Goal: Check status: Check status

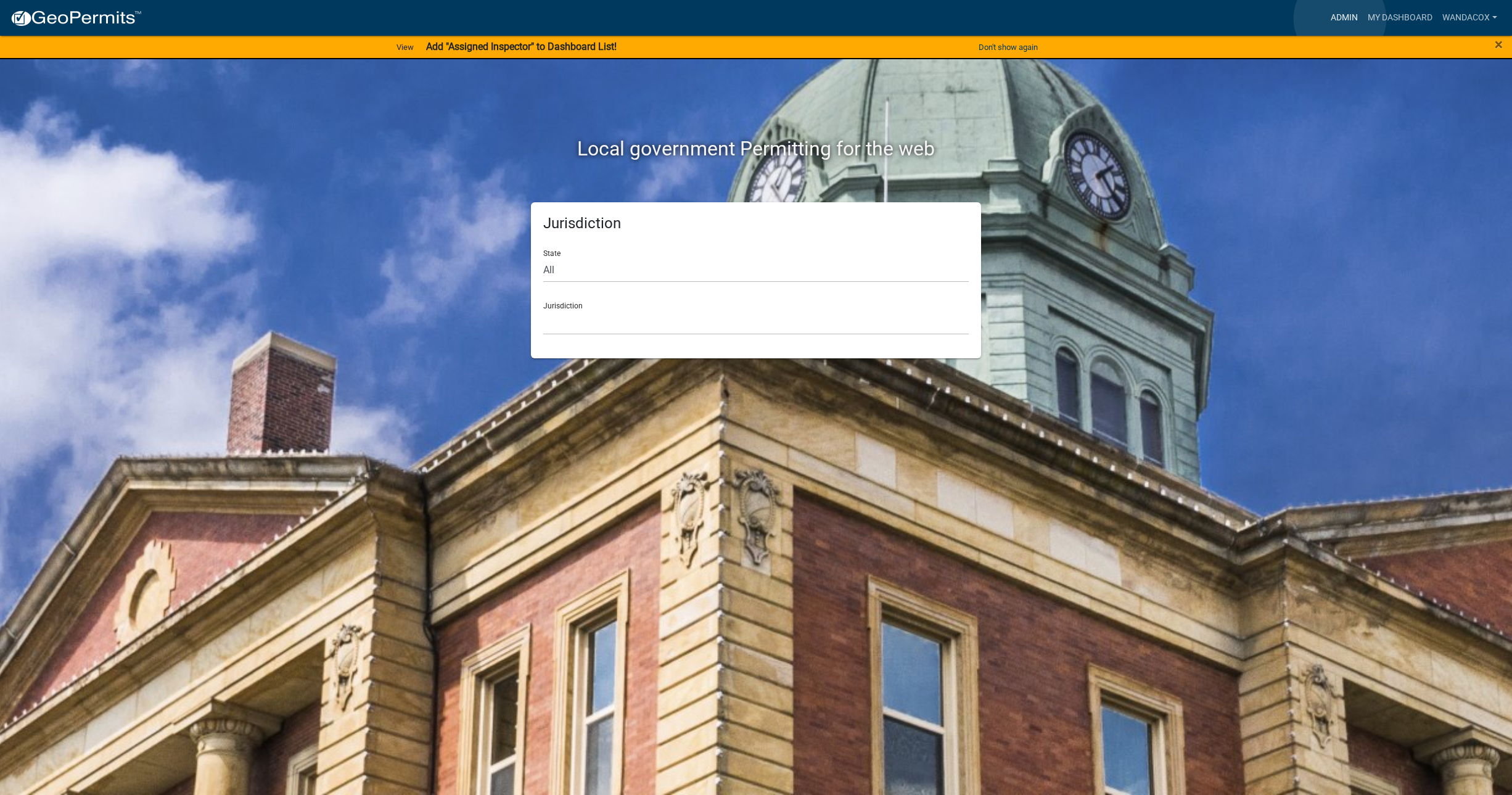
click at [1340, 18] on link "Admin" at bounding box center [1344, 17] width 37 height 23
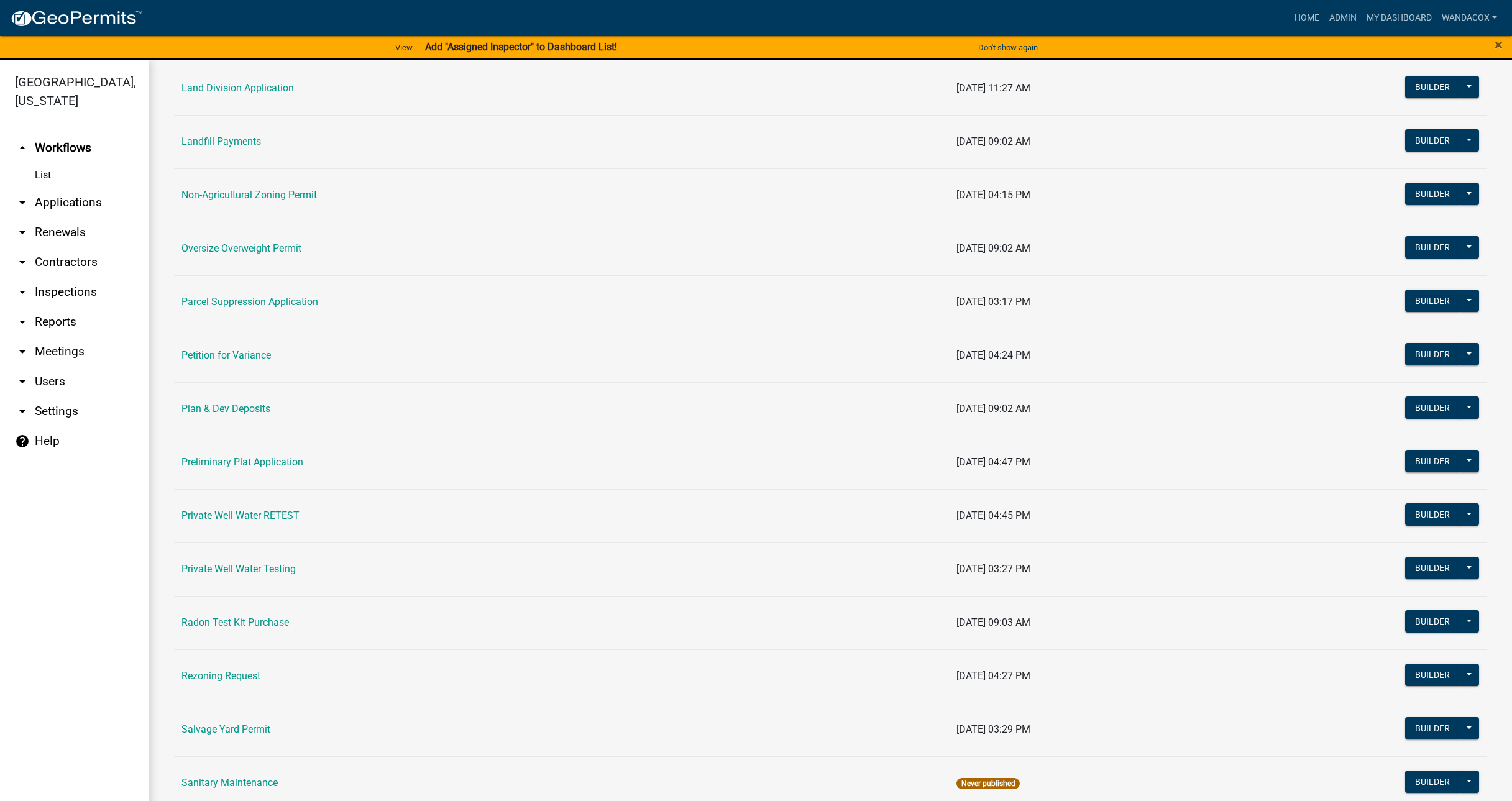
scroll to position [1087, 0]
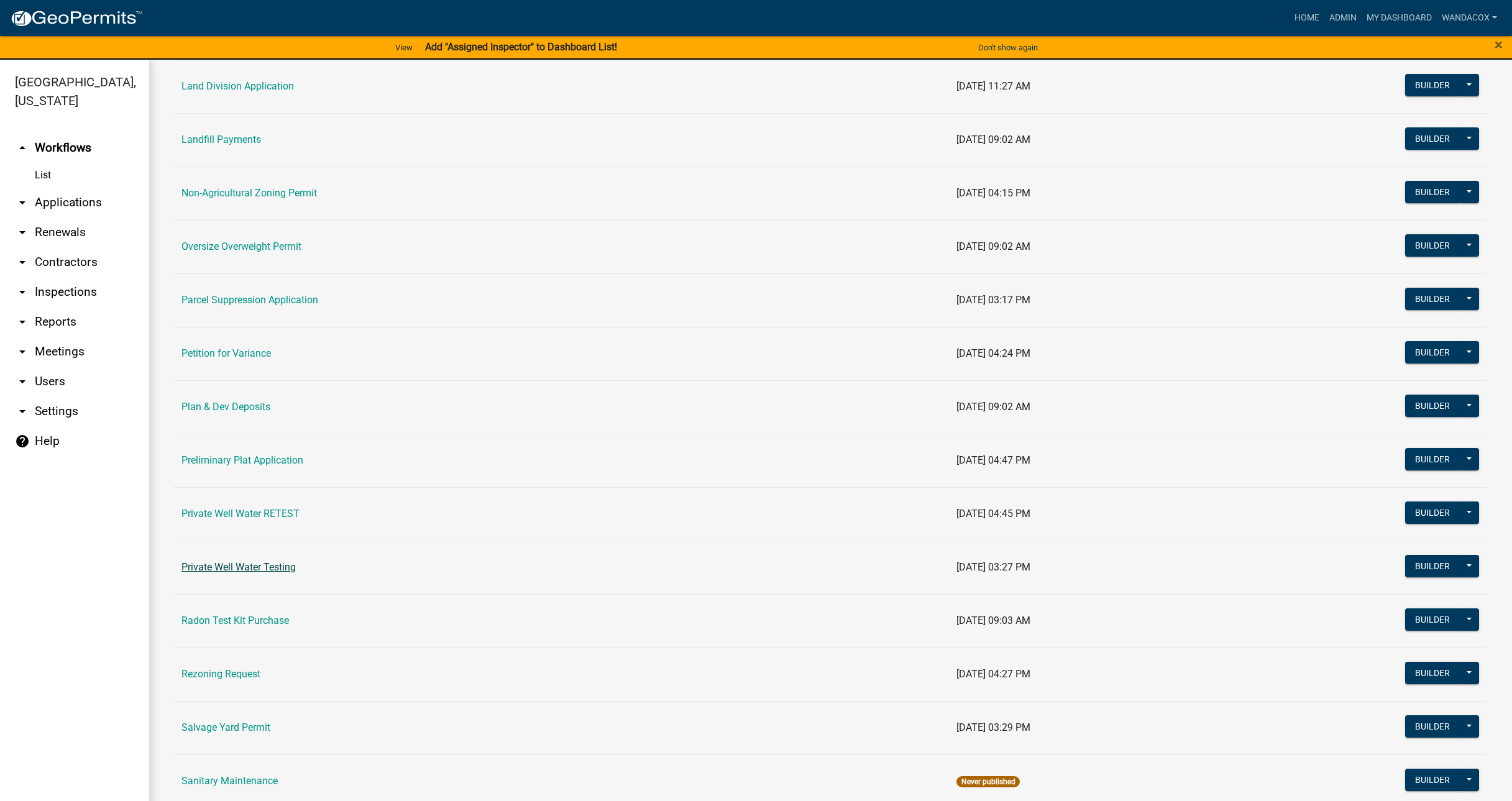
click at [237, 565] on link "Private Well Water Testing" at bounding box center [239, 567] width 114 height 12
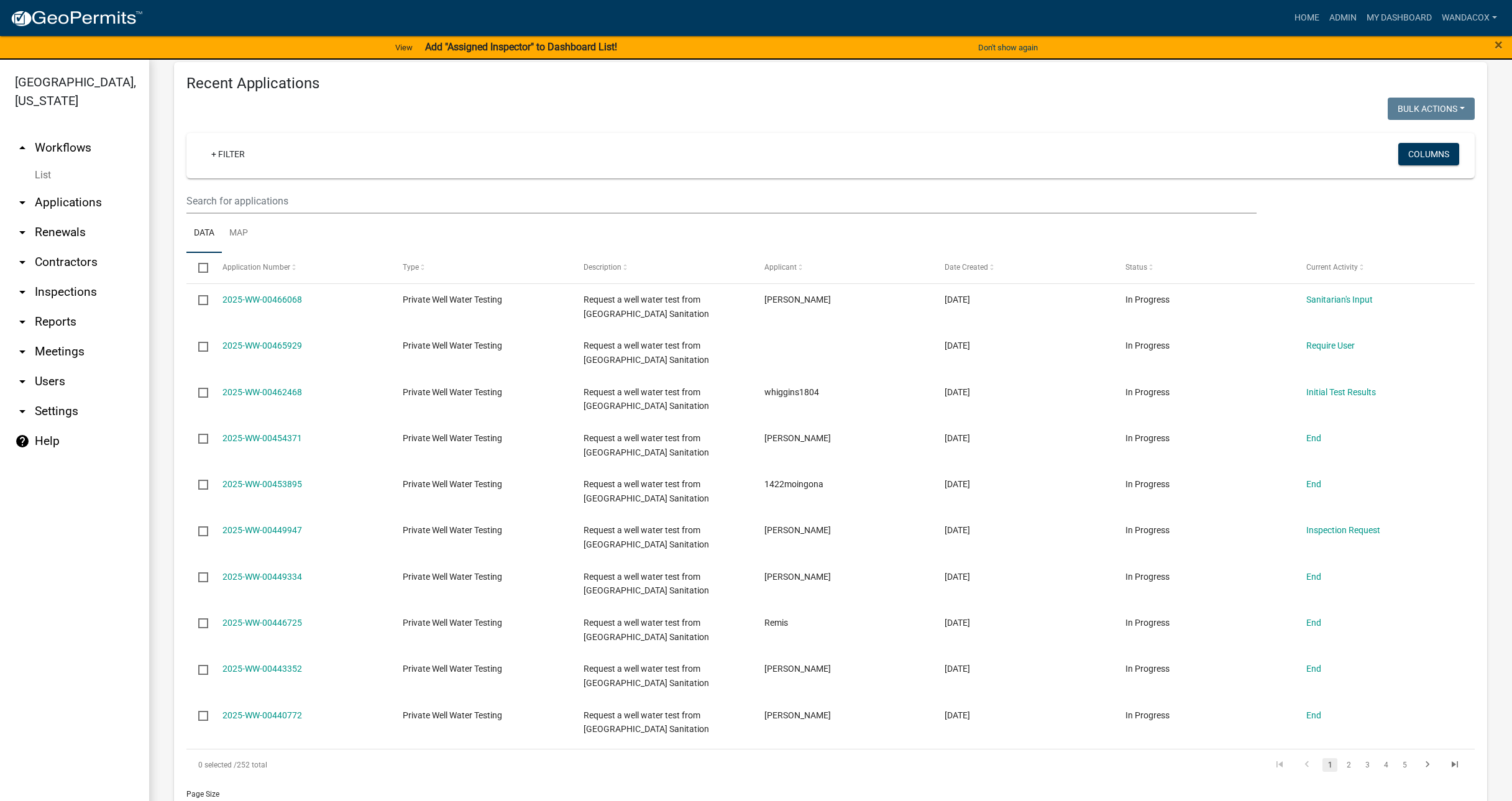
scroll to position [776, 0]
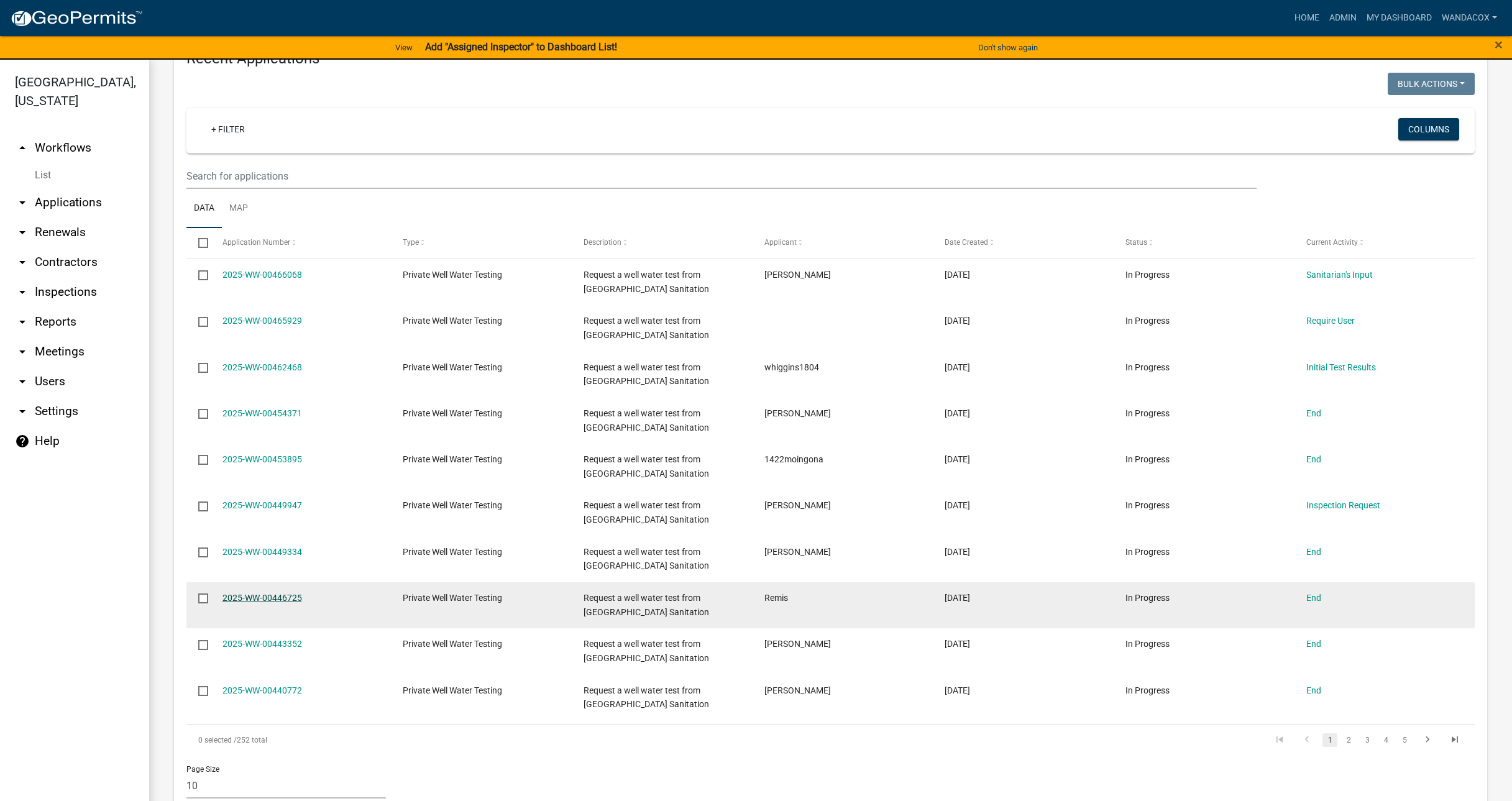
click at [266, 592] on link "2025-WW-00446725" at bounding box center [262, 597] width 80 height 10
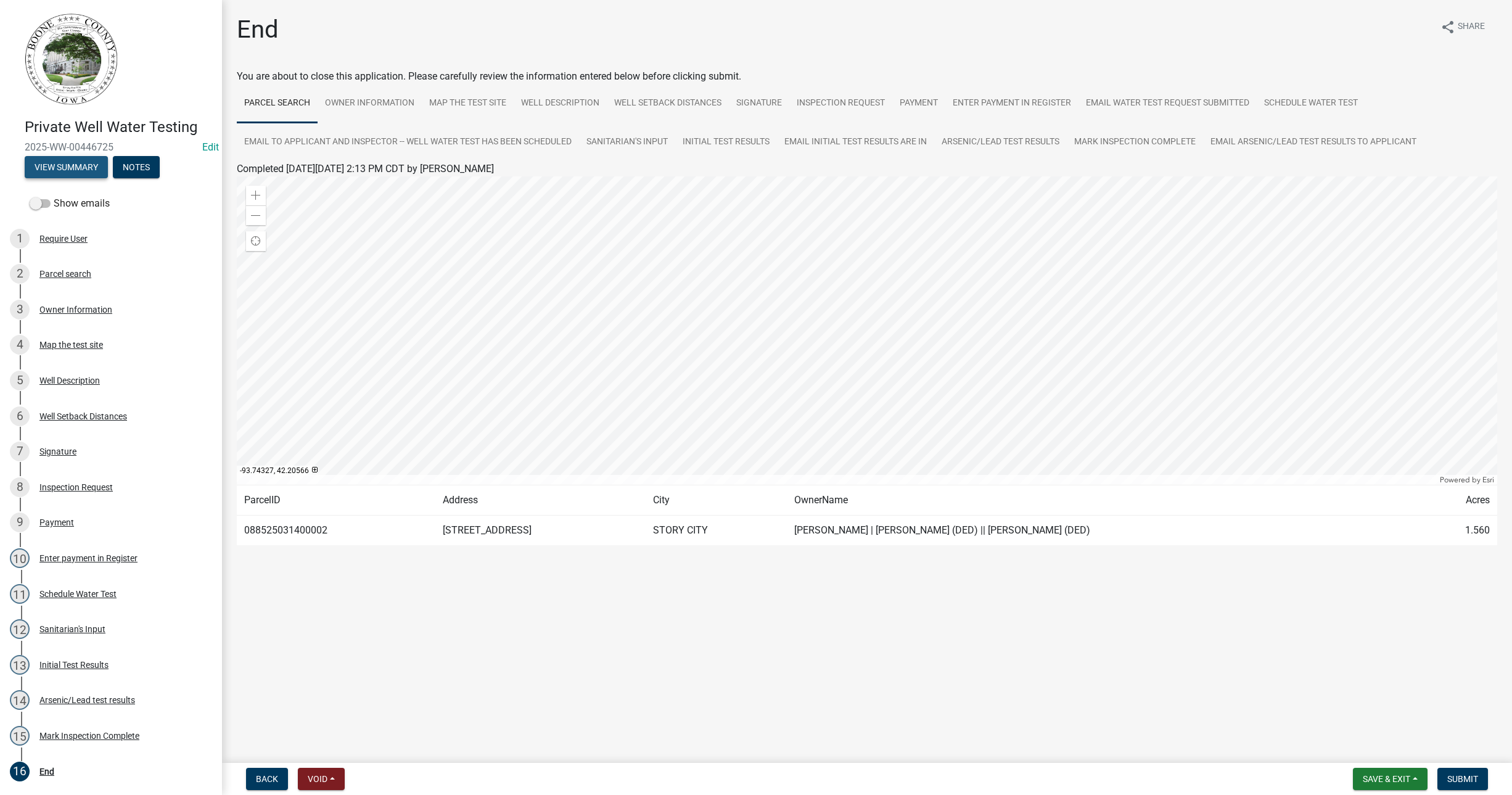
click at [76, 165] on button "View Summary" at bounding box center [66, 167] width 84 height 23
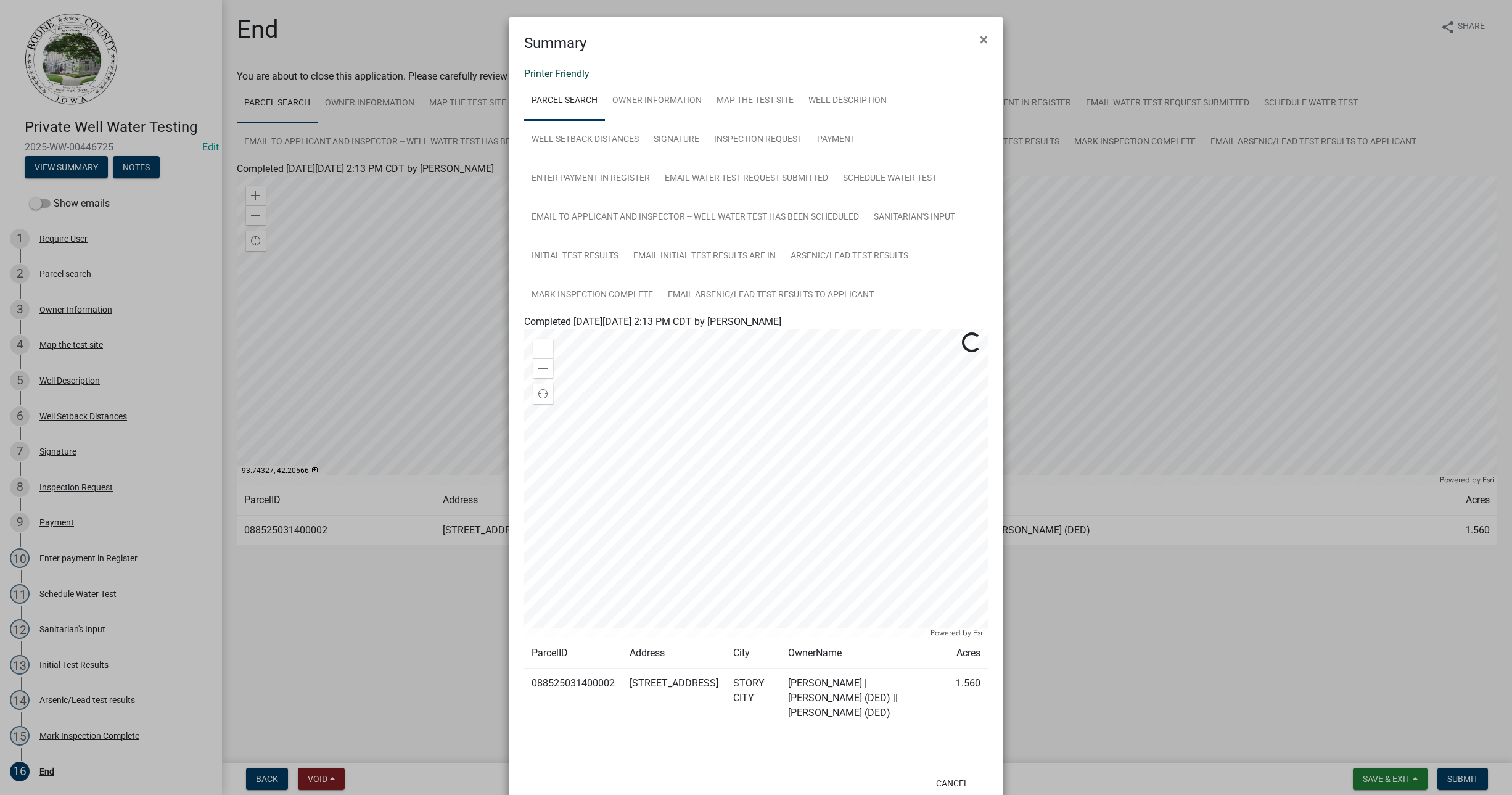
click at [540, 70] on link "Printer Friendly" at bounding box center [557, 73] width 65 height 12
click at [980, 36] on span "×" at bounding box center [984, 39] width 8 height 17
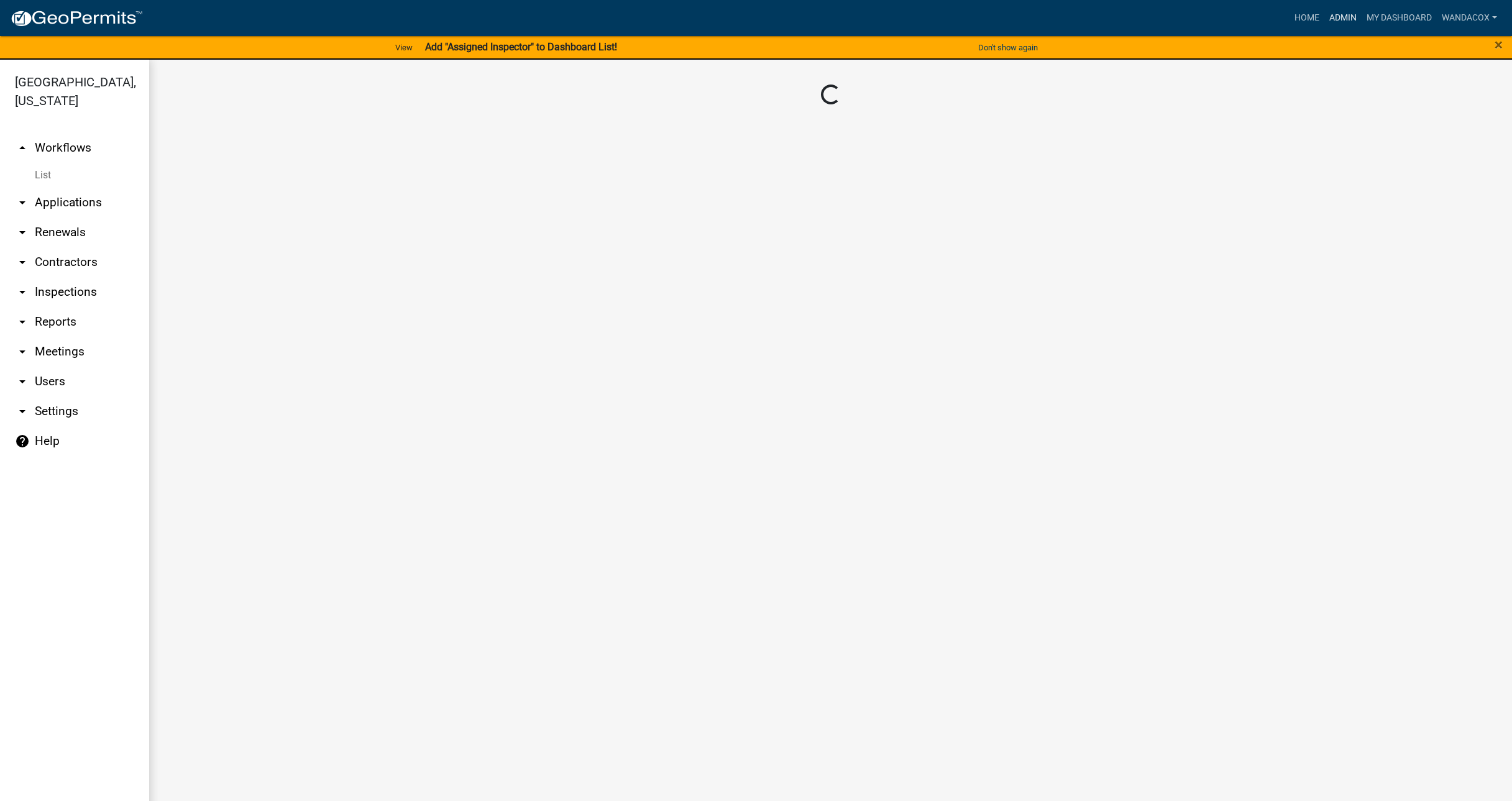
click at [1331, 16] on link "Admin" at bounding box center [1343, 18] width 37 height 23
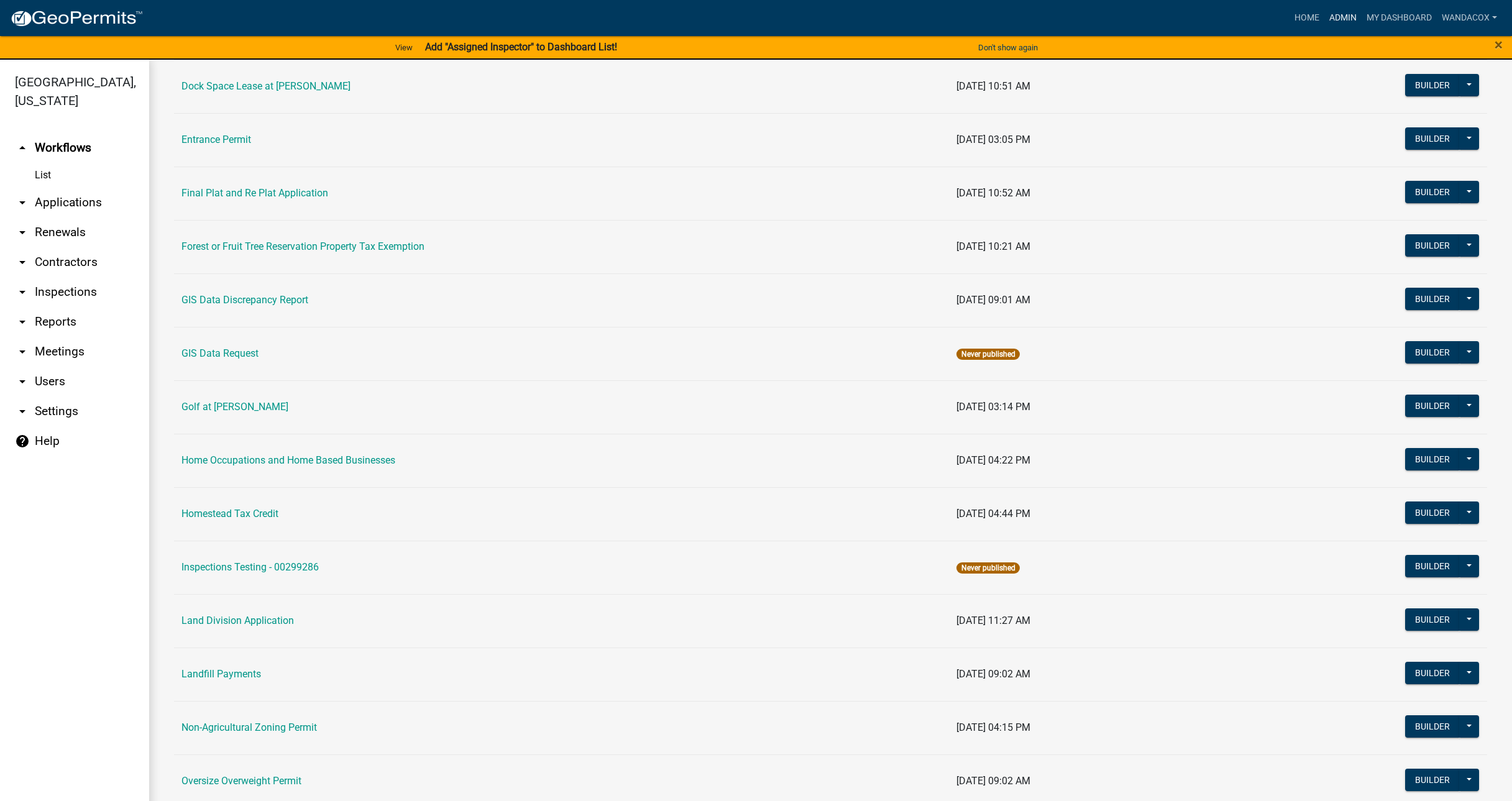
scroll to position [621, 0]
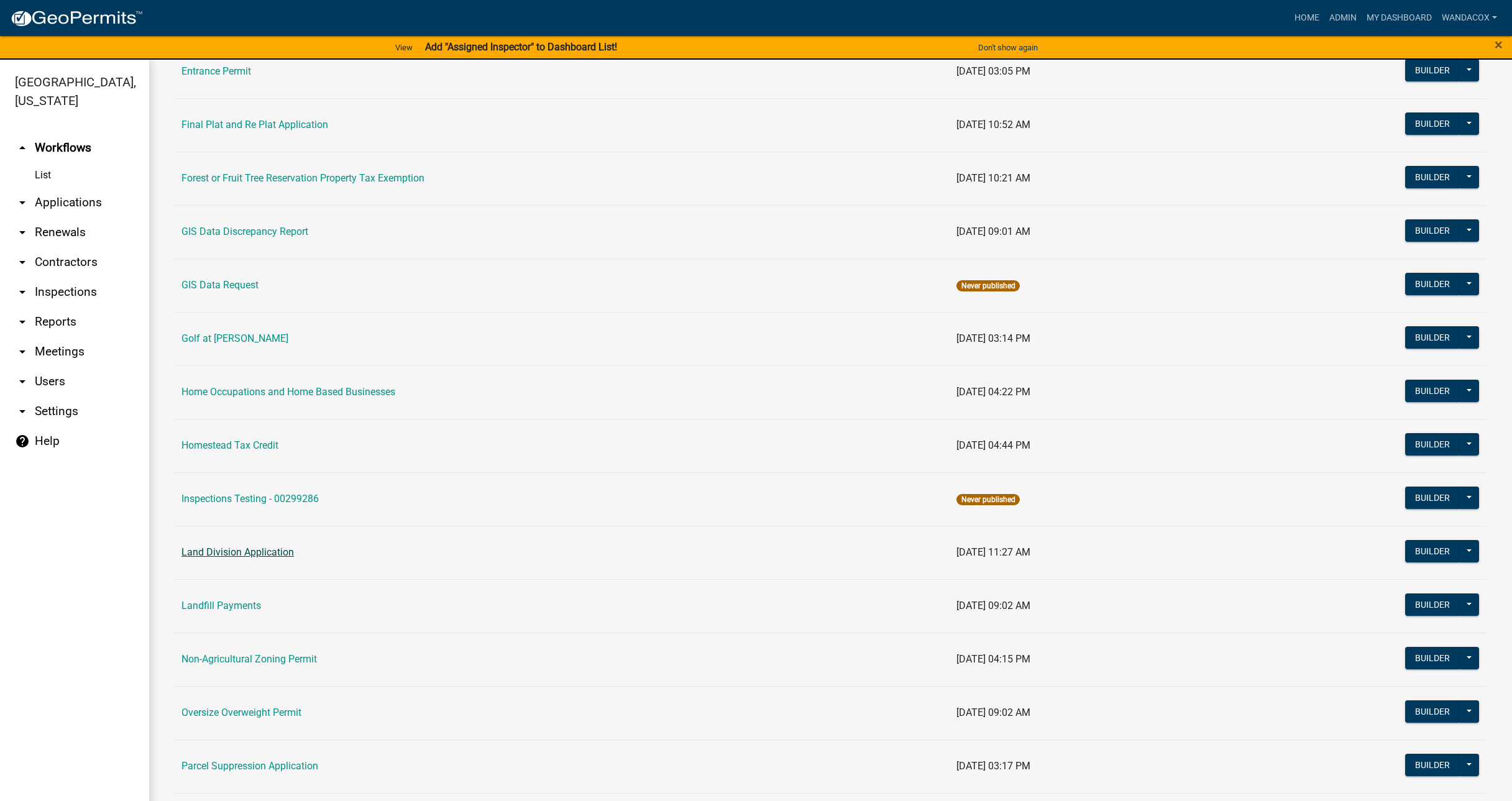
click at [238, 552] on link "Land Division Application" at bounding box center [238, 552] width 113 height 12
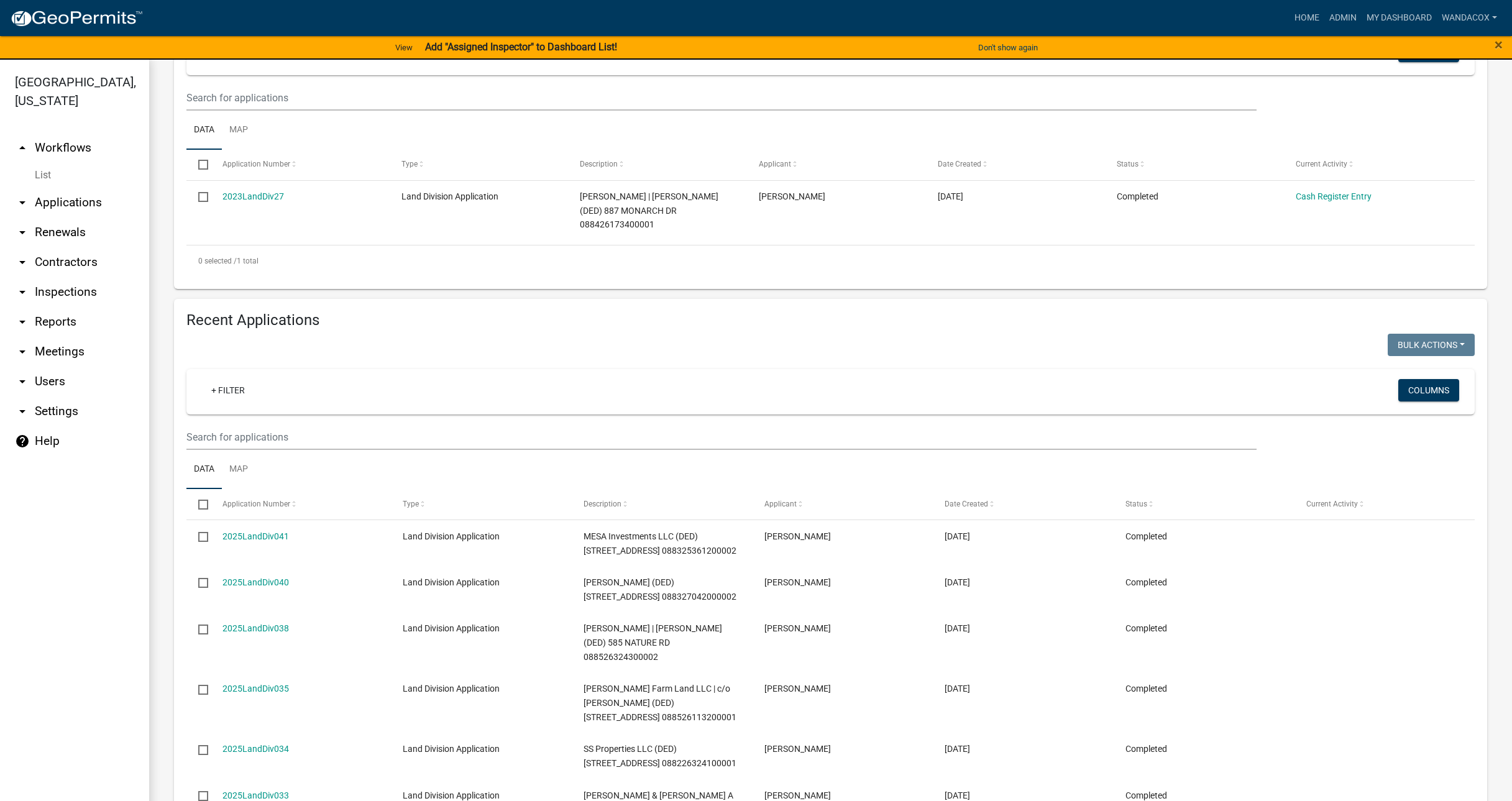
scroll to position [233, 0]
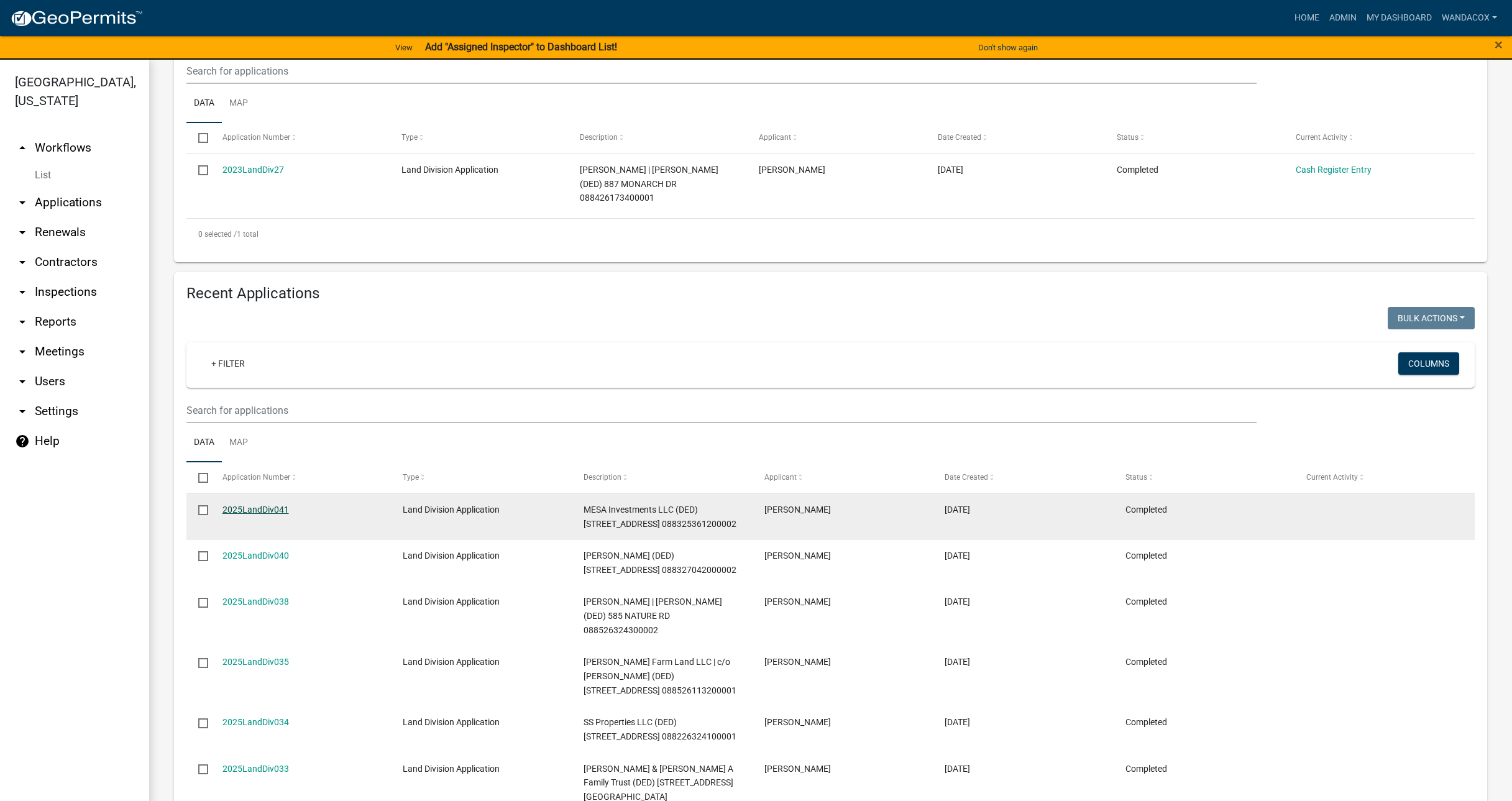
click at [262, 504] on link "2025LandDiv041" at bounding box center [256, 510] width 67 height 10
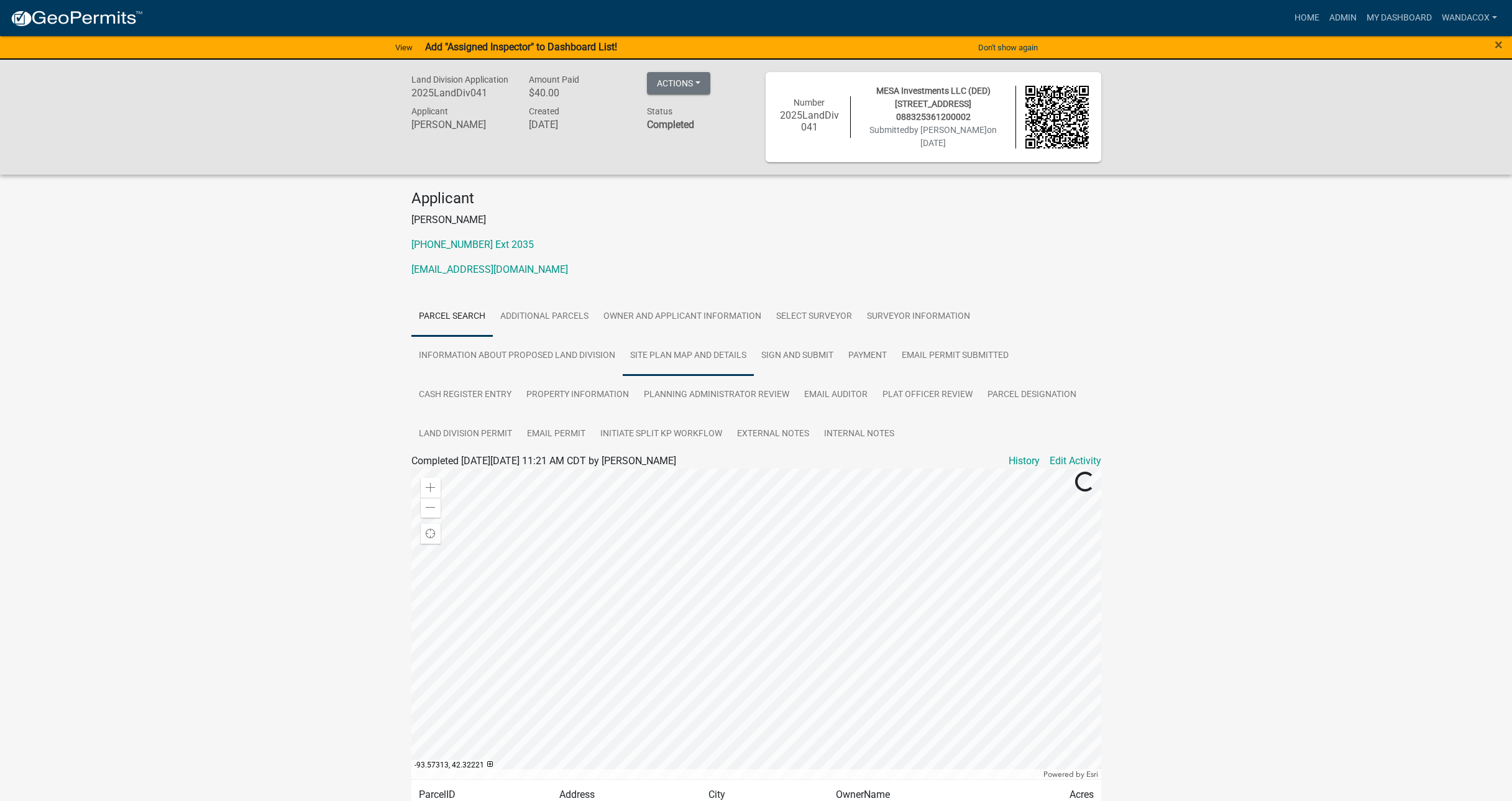
click at [686, 354] on link "Site Plan Map and Details" at bounding box center [688, 356] width 131 height 40
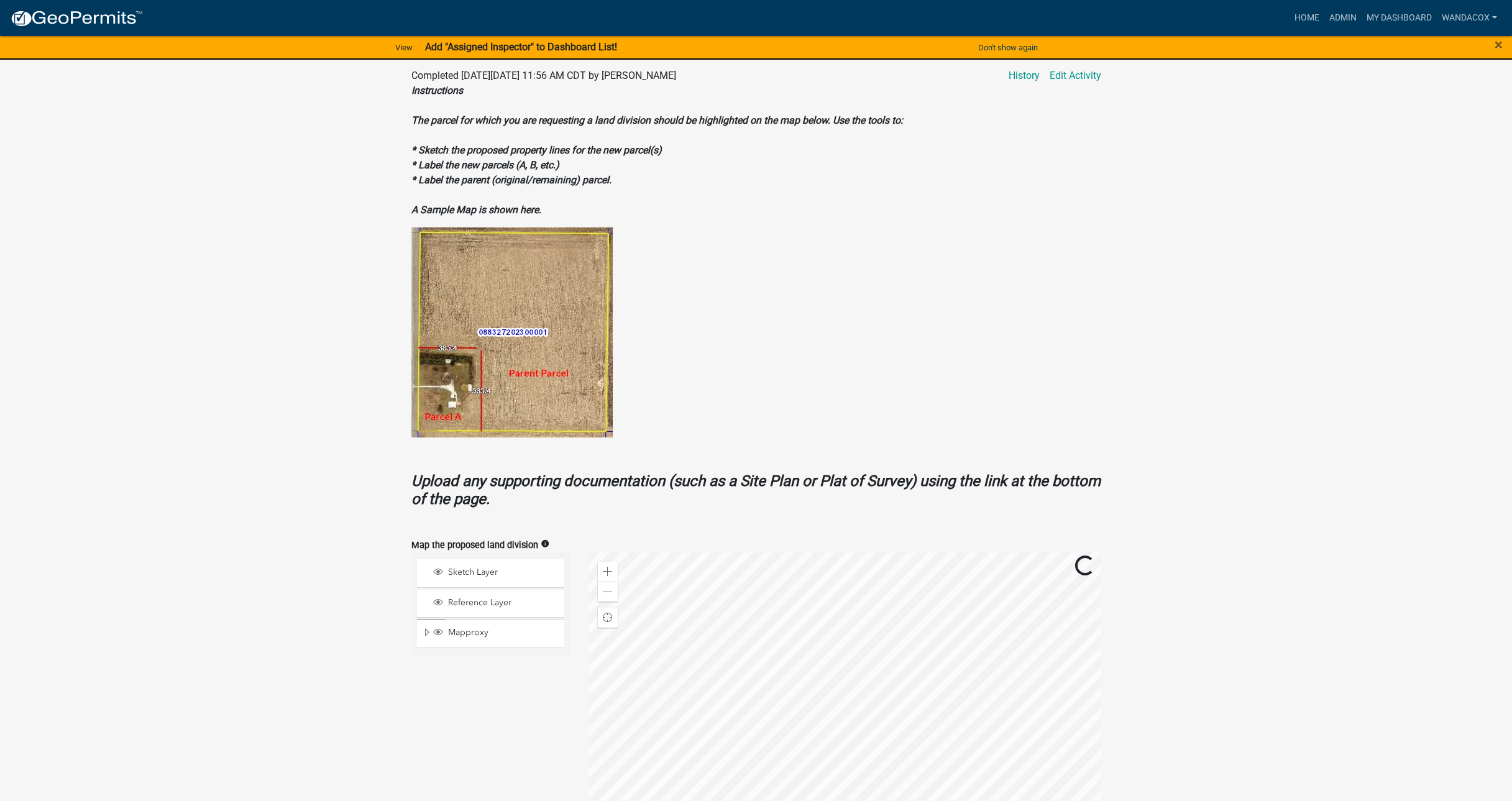
scroll to position [388, 0]
click at [604, 588] on span at bounding box center [608, 589] width 10 height 10
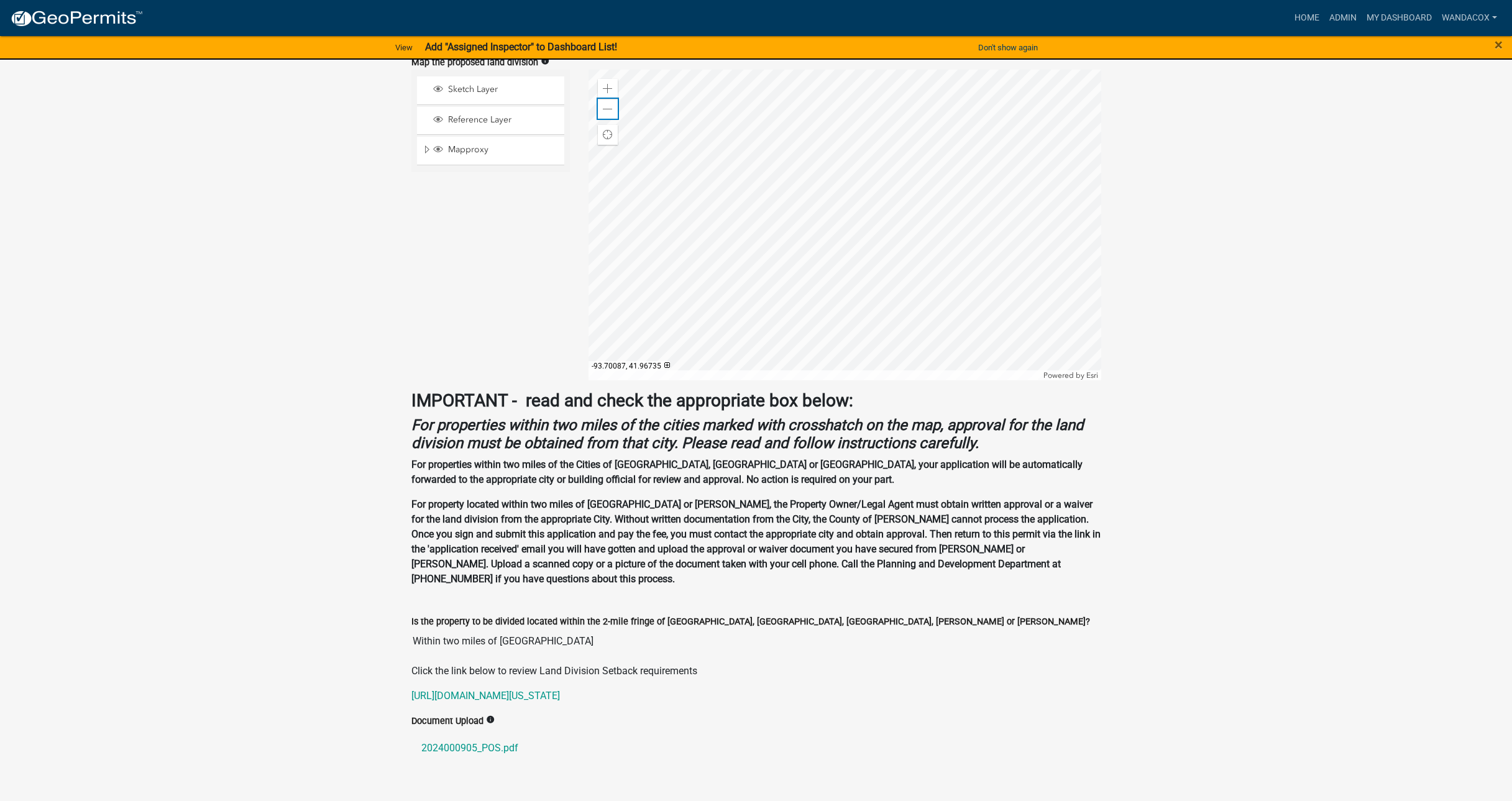
scroll to position [879, 0]
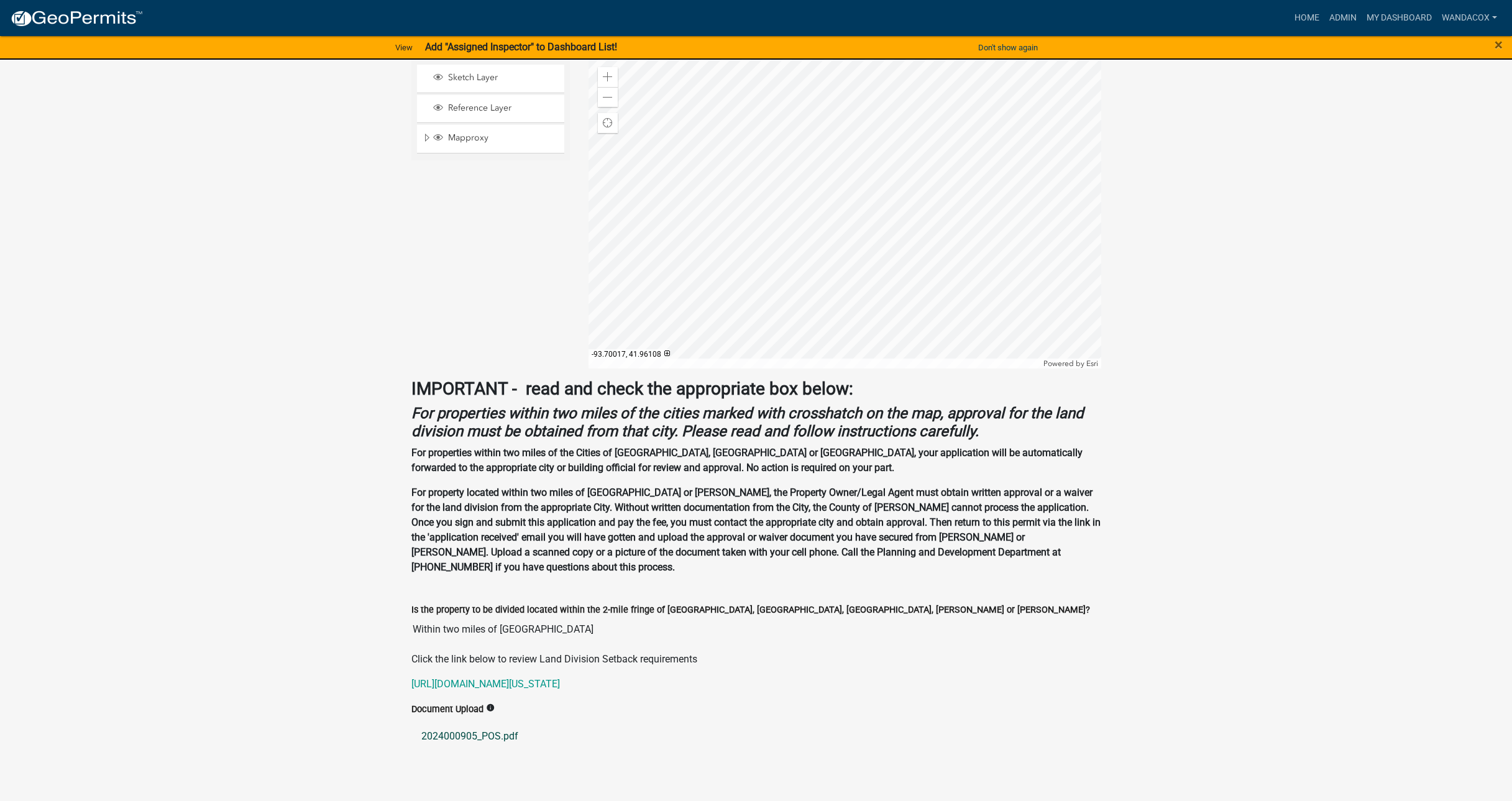
click at [459, 721] on link "2024000905_POS.pdf" at bounding box center [757, 736] width 690 height 30
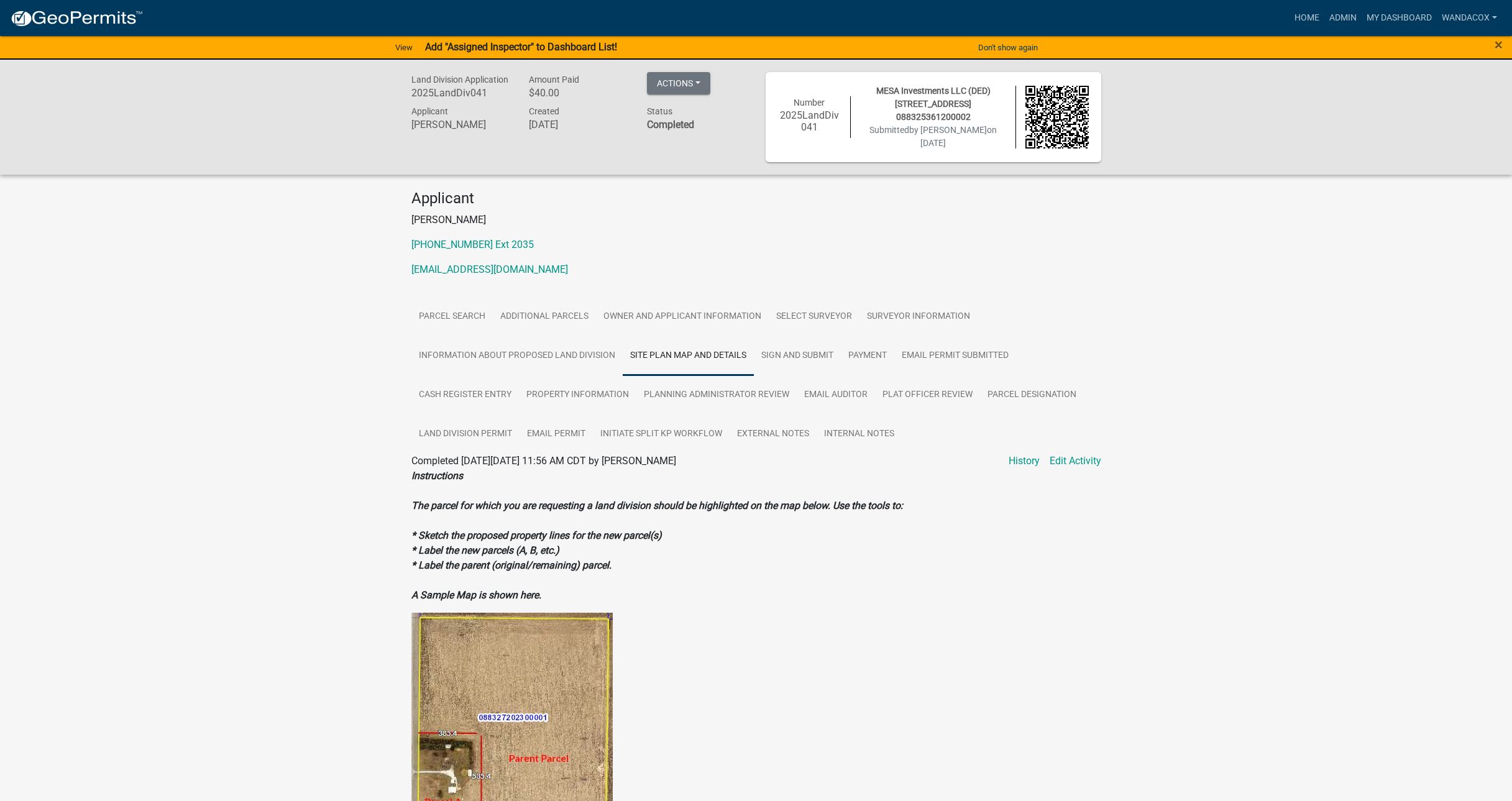
scroll to position [78, 0]
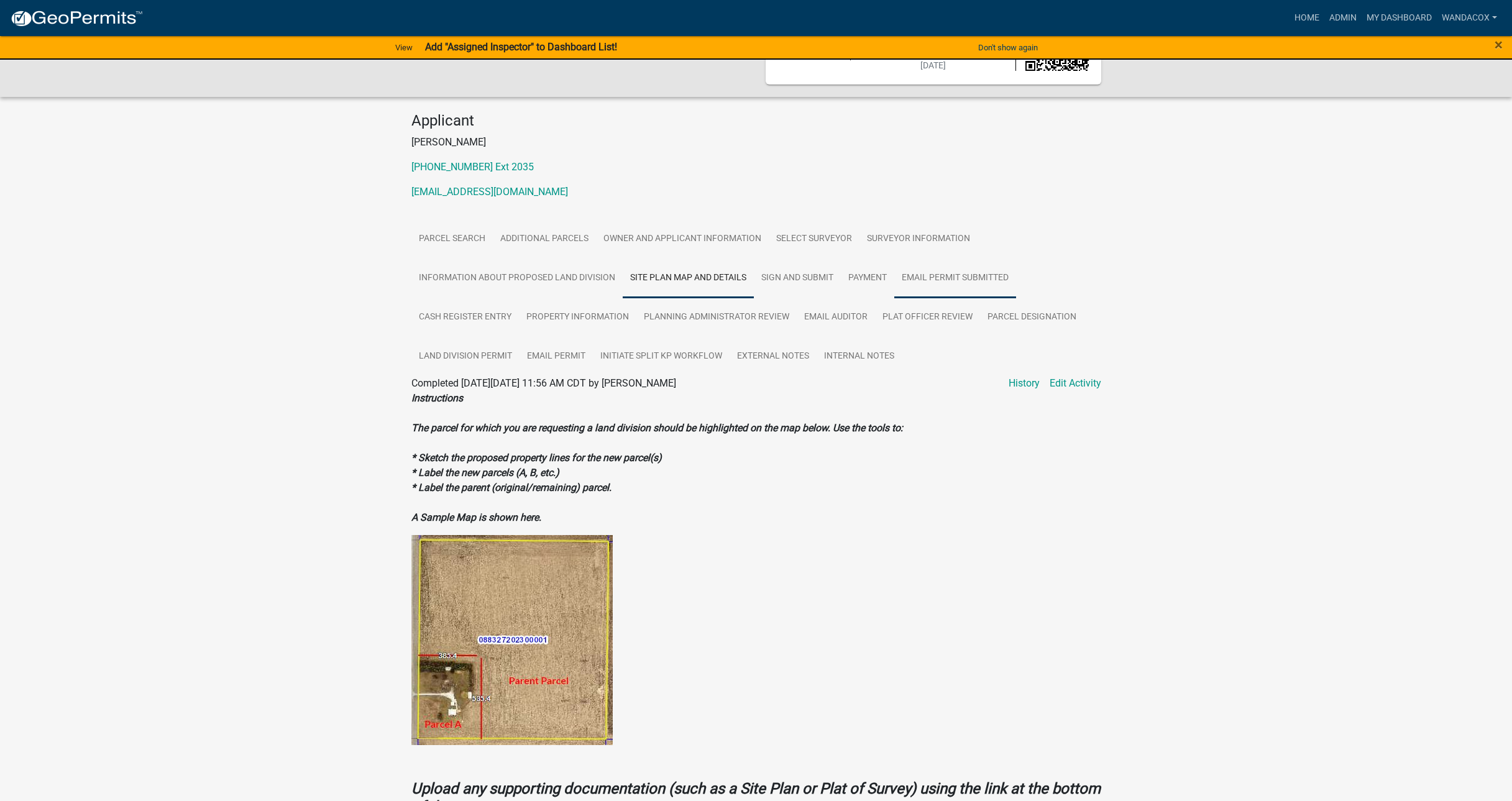
click at [933, 274] on link "Email permit submitted" at bounding box center [955, 278] width 122 height 40
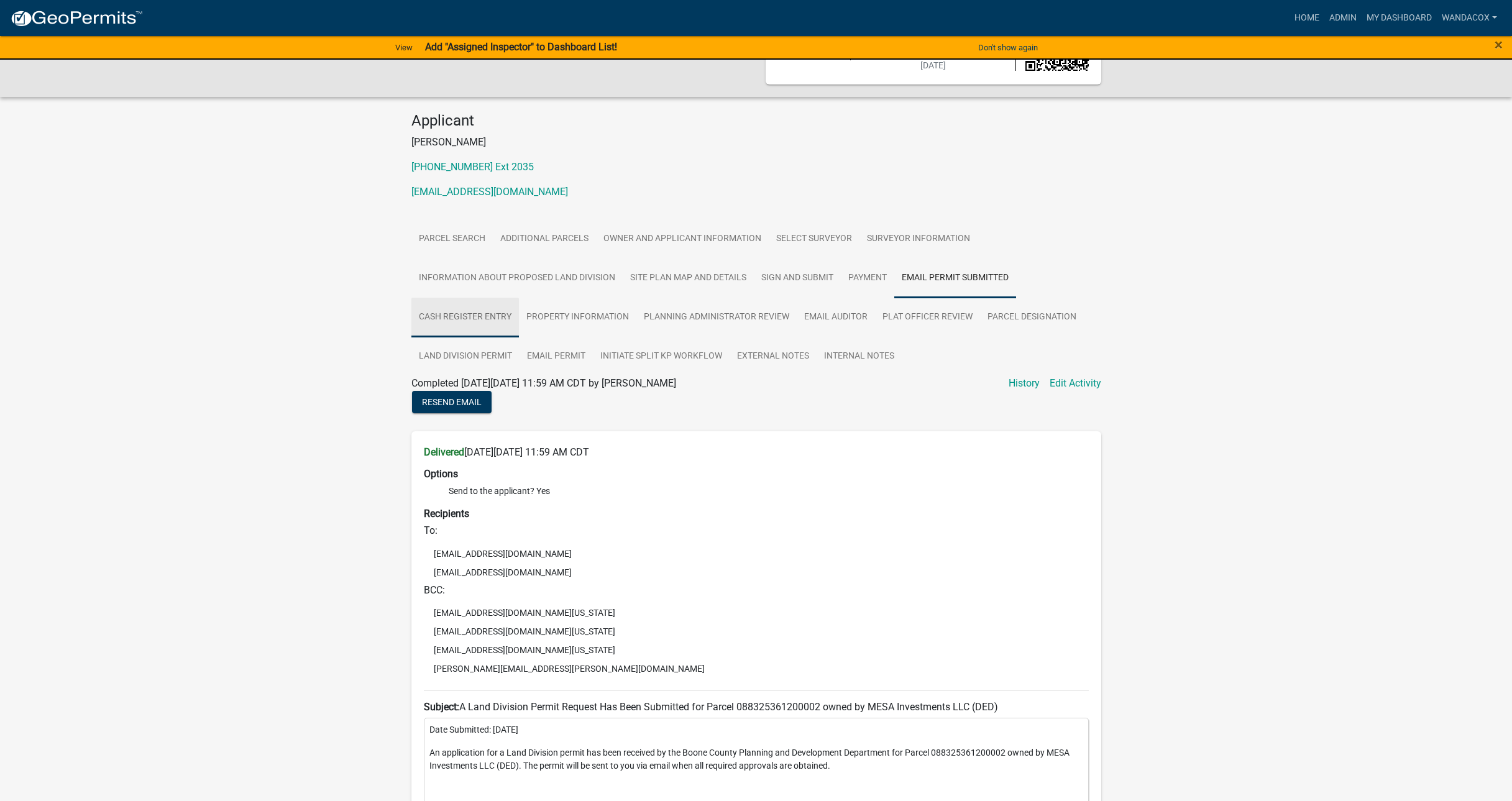
click at [455, 310] on link "Cash Register Entry" at bounding box center [465, 317] width 108 height 40
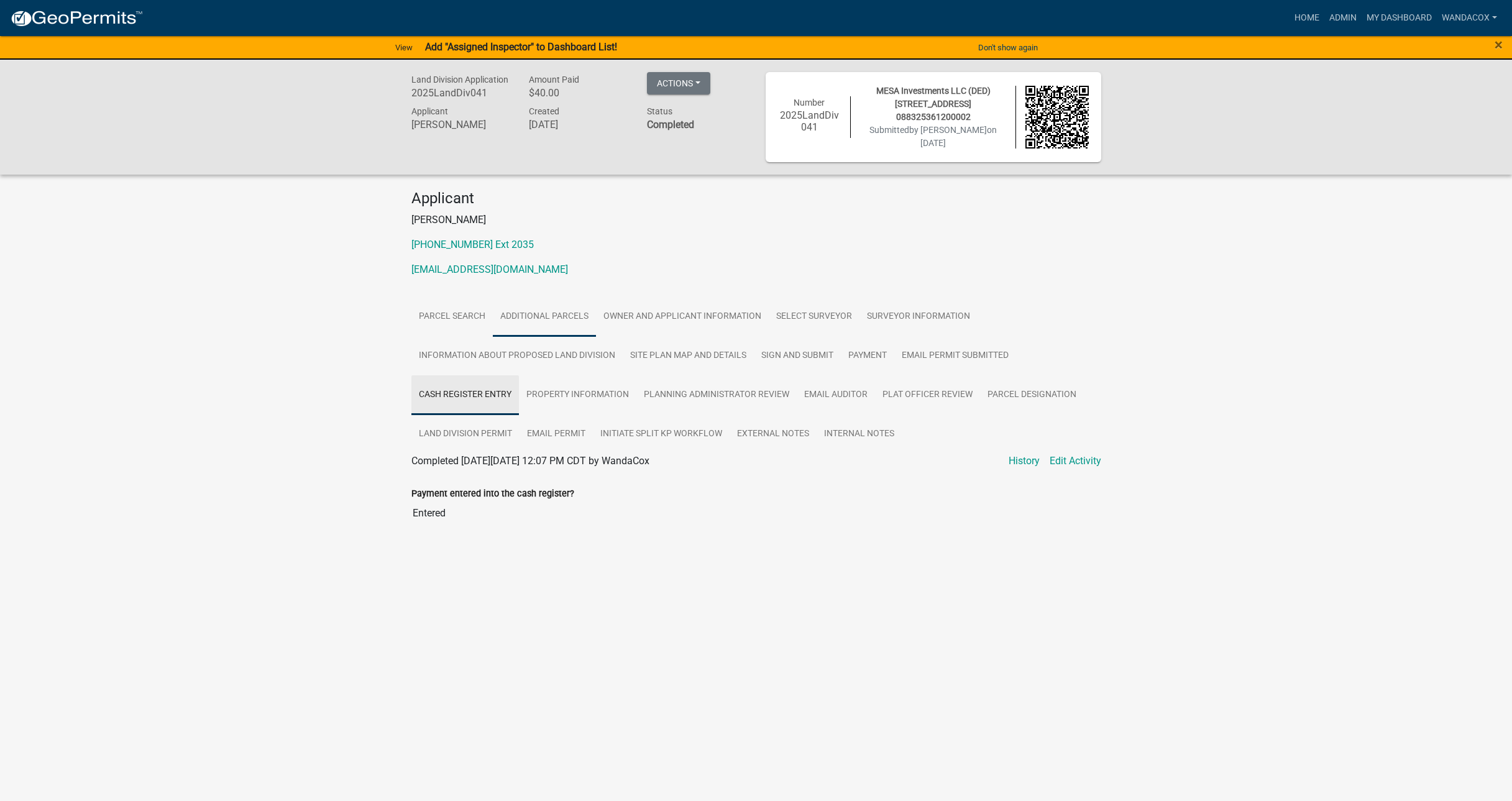
scroll to position [0, 0]
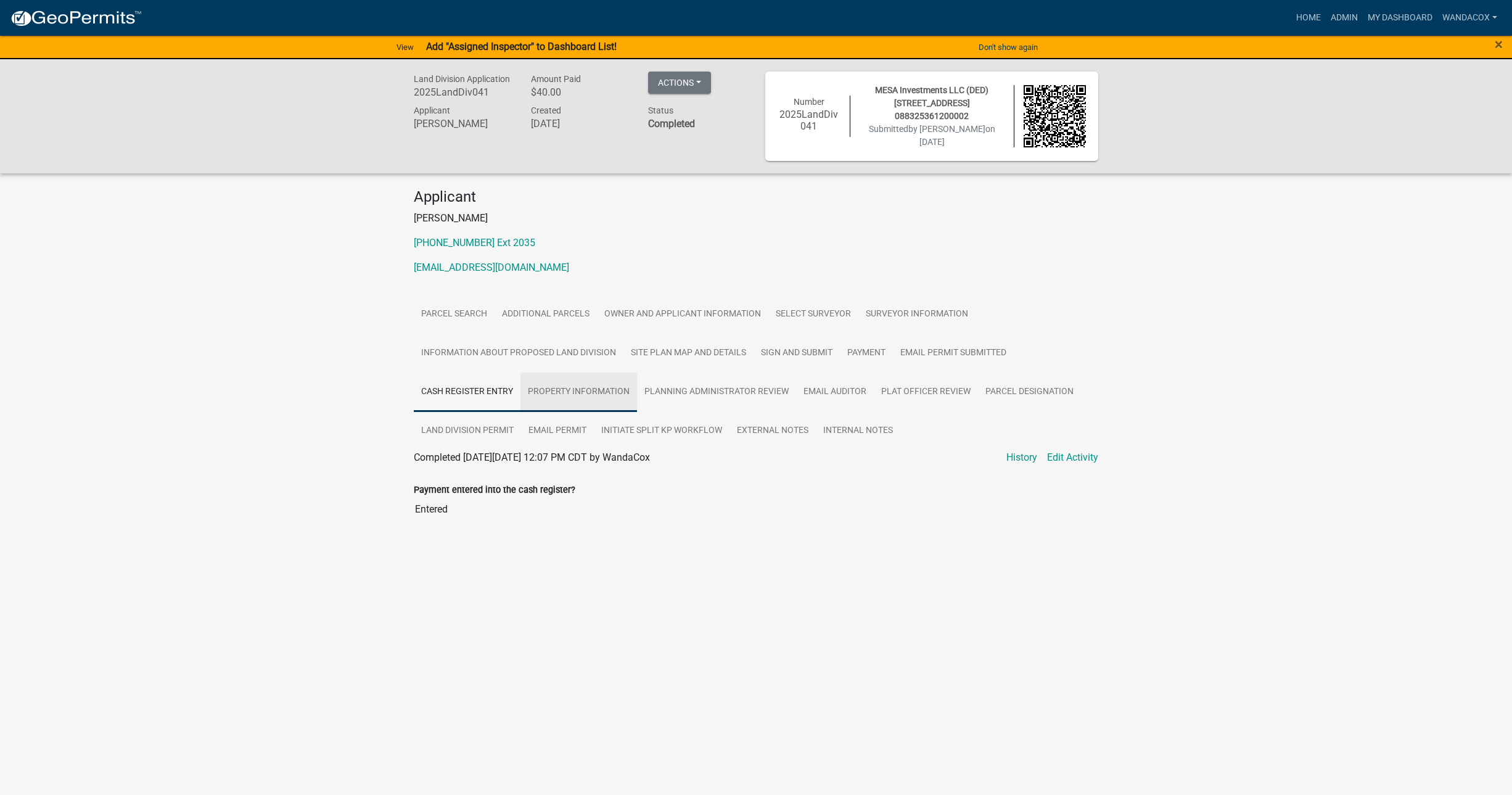
click at [586, 390] on link "Property Information" at bounding box center [579, 392] width 116 height 39
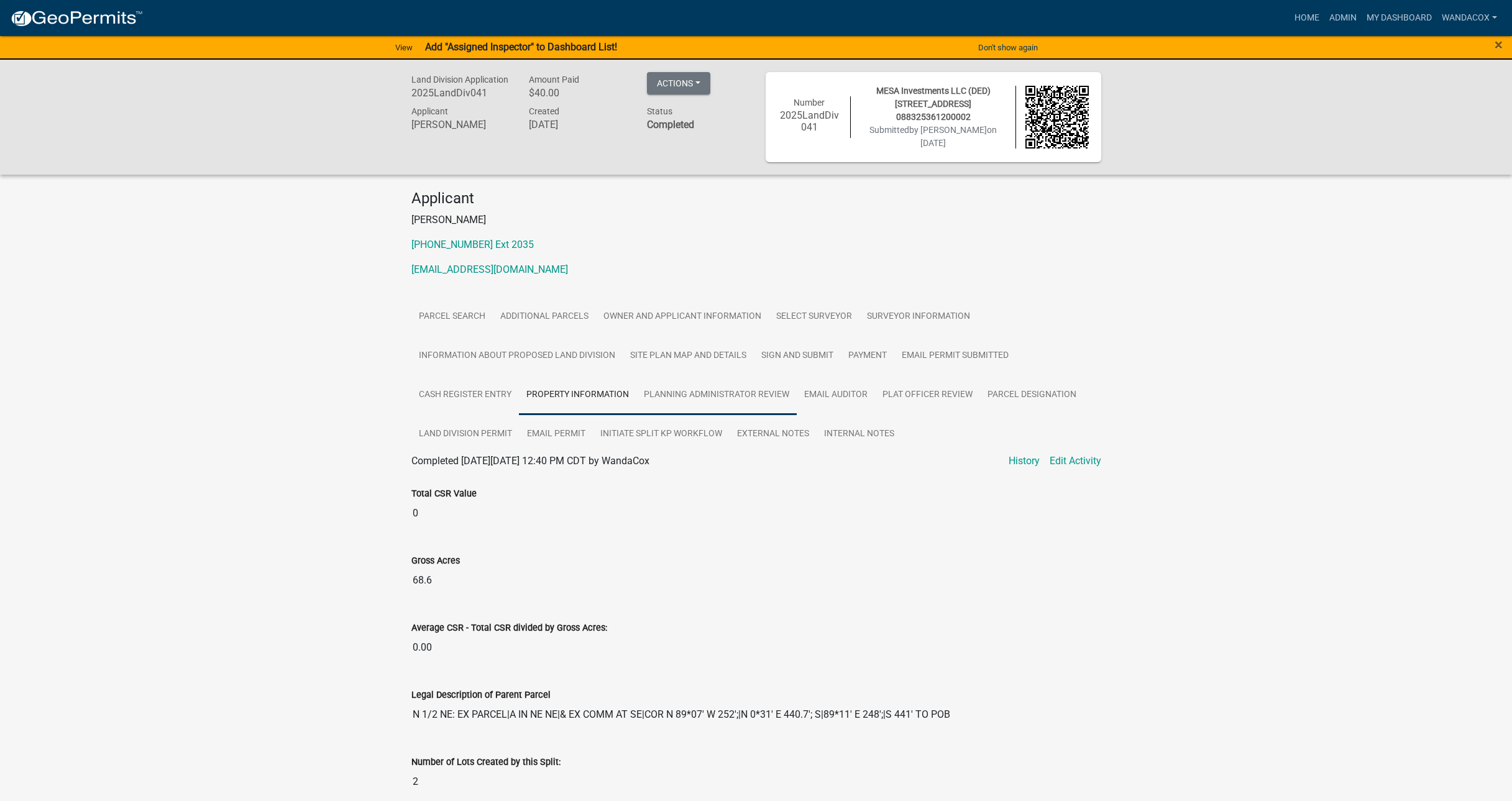
click at [750, 389] on link "Planning Administrator Review" at bounding box center [716, 395] width 160 height 40
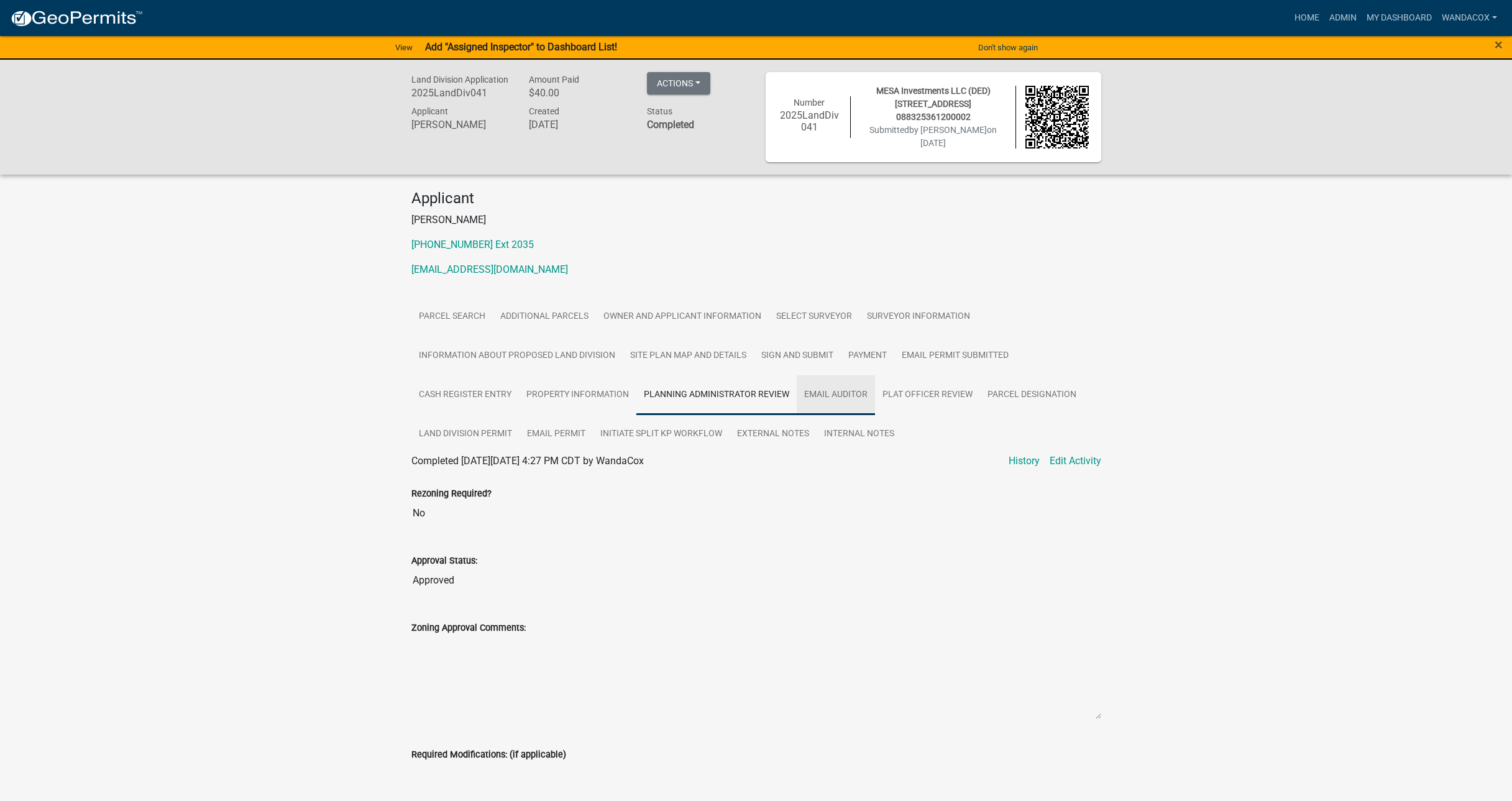
click at [860, 385] on link "Email Auditor" at bounding box center [836, 395] width 78 height 40
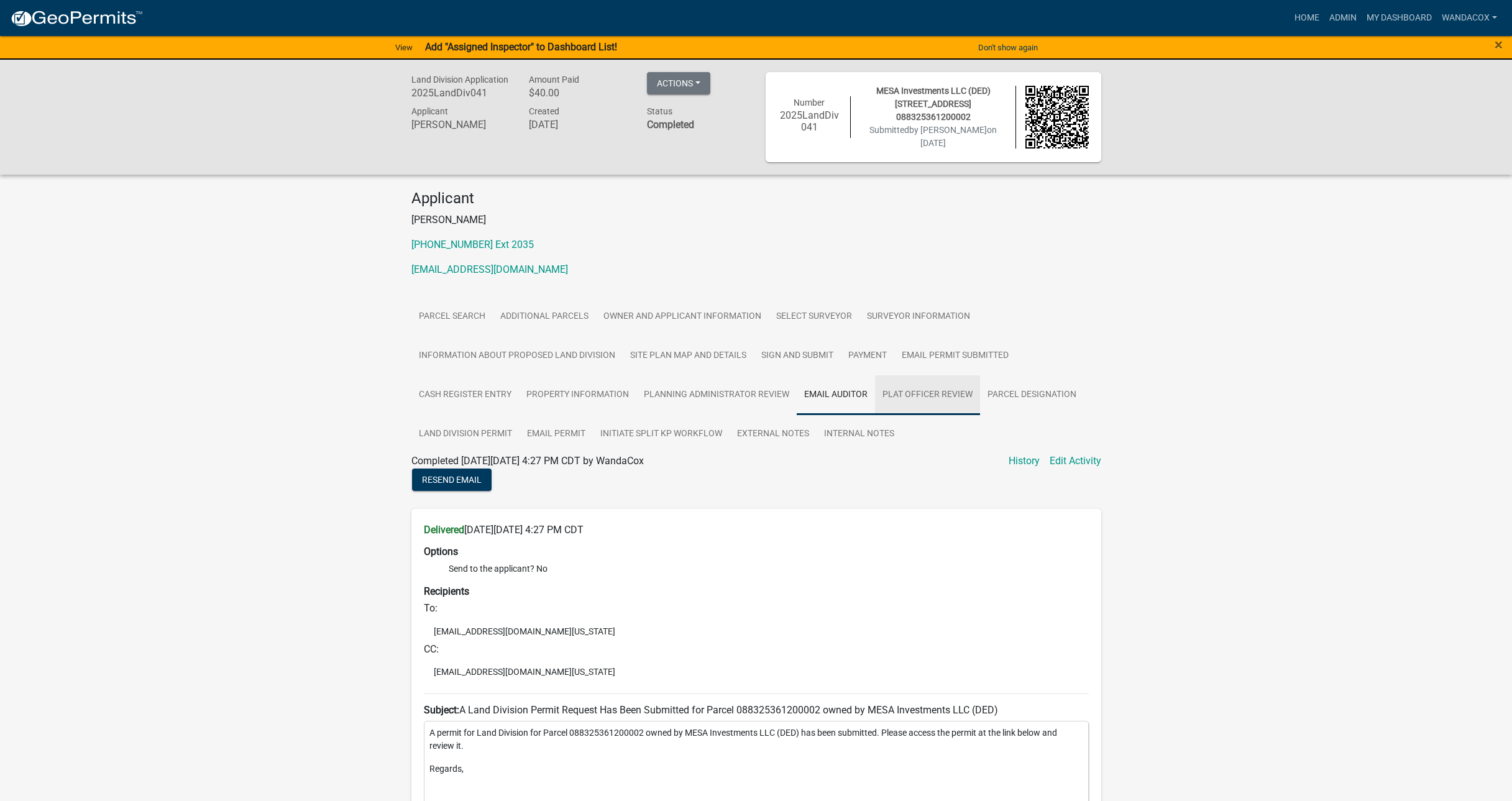
click at [926, 389] on link "Plat Officer Review" at bounding box center [927, 395] width 105 height 40
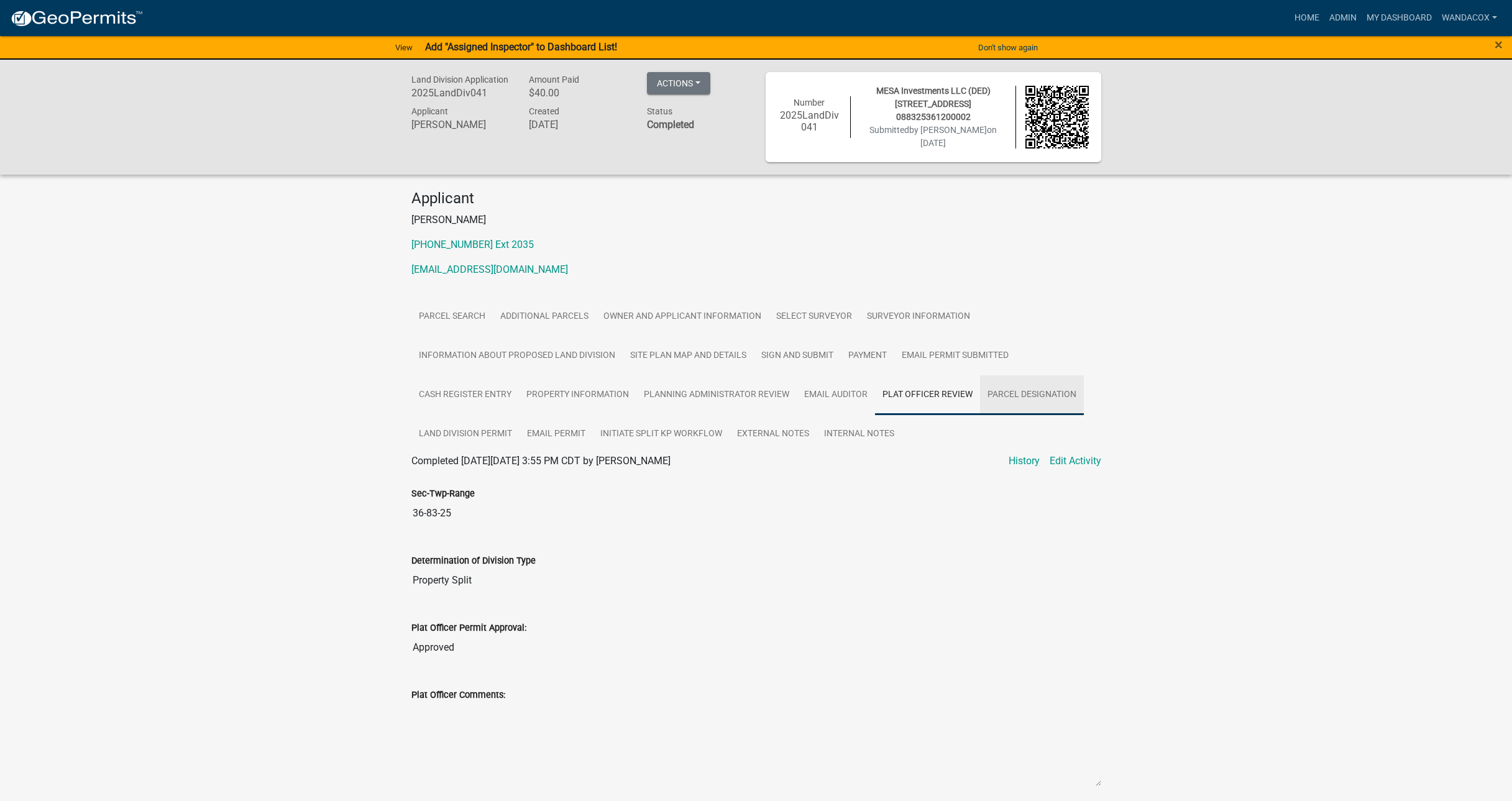
click at [1024, 391] on link "Parcel Designation" at bounding box center [1032, 395] width 104 height 40
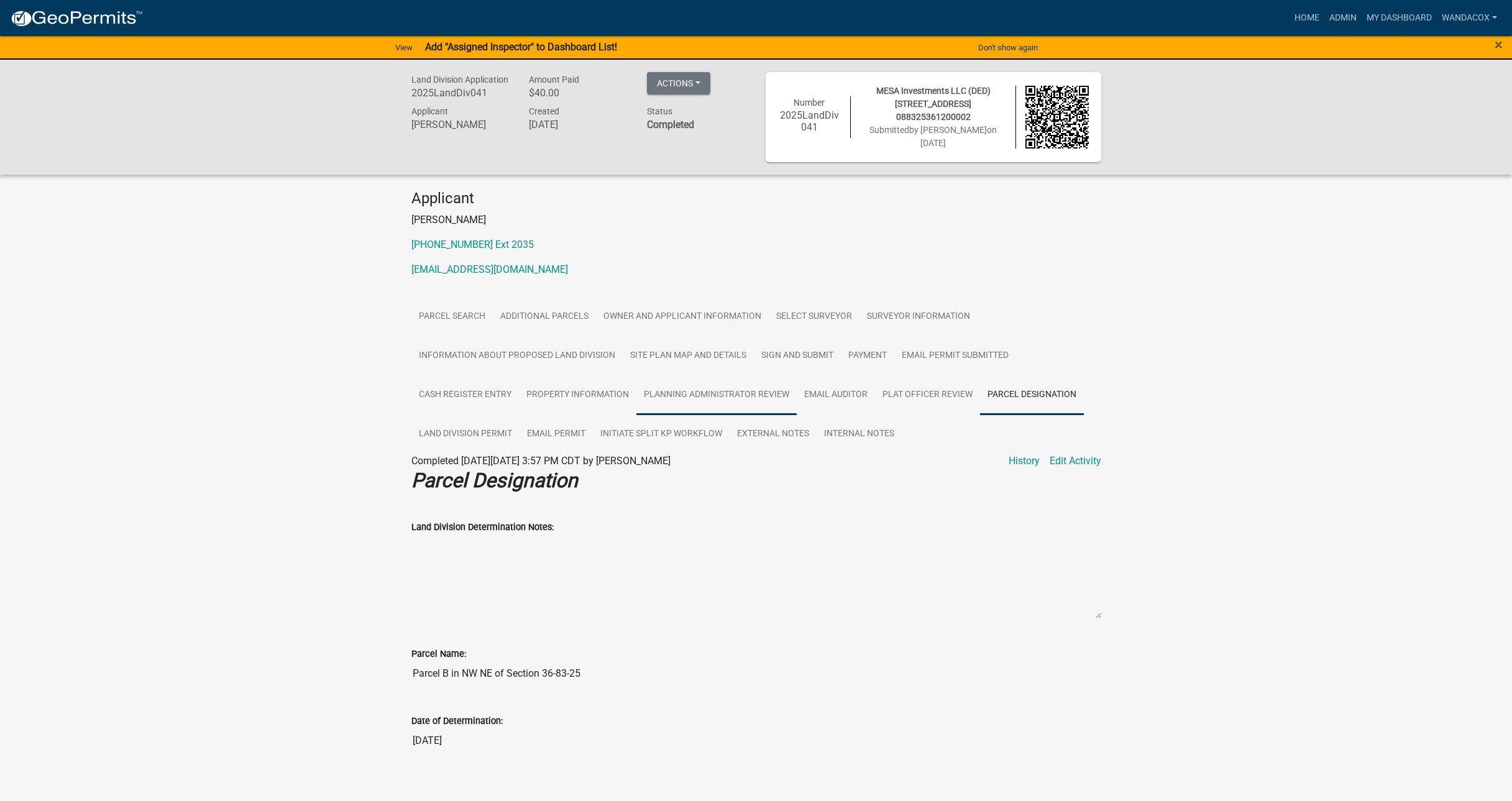
click at [675, 384] on link "Planning Administrator Review" at bounding box center [716, 395] width 160 height 40
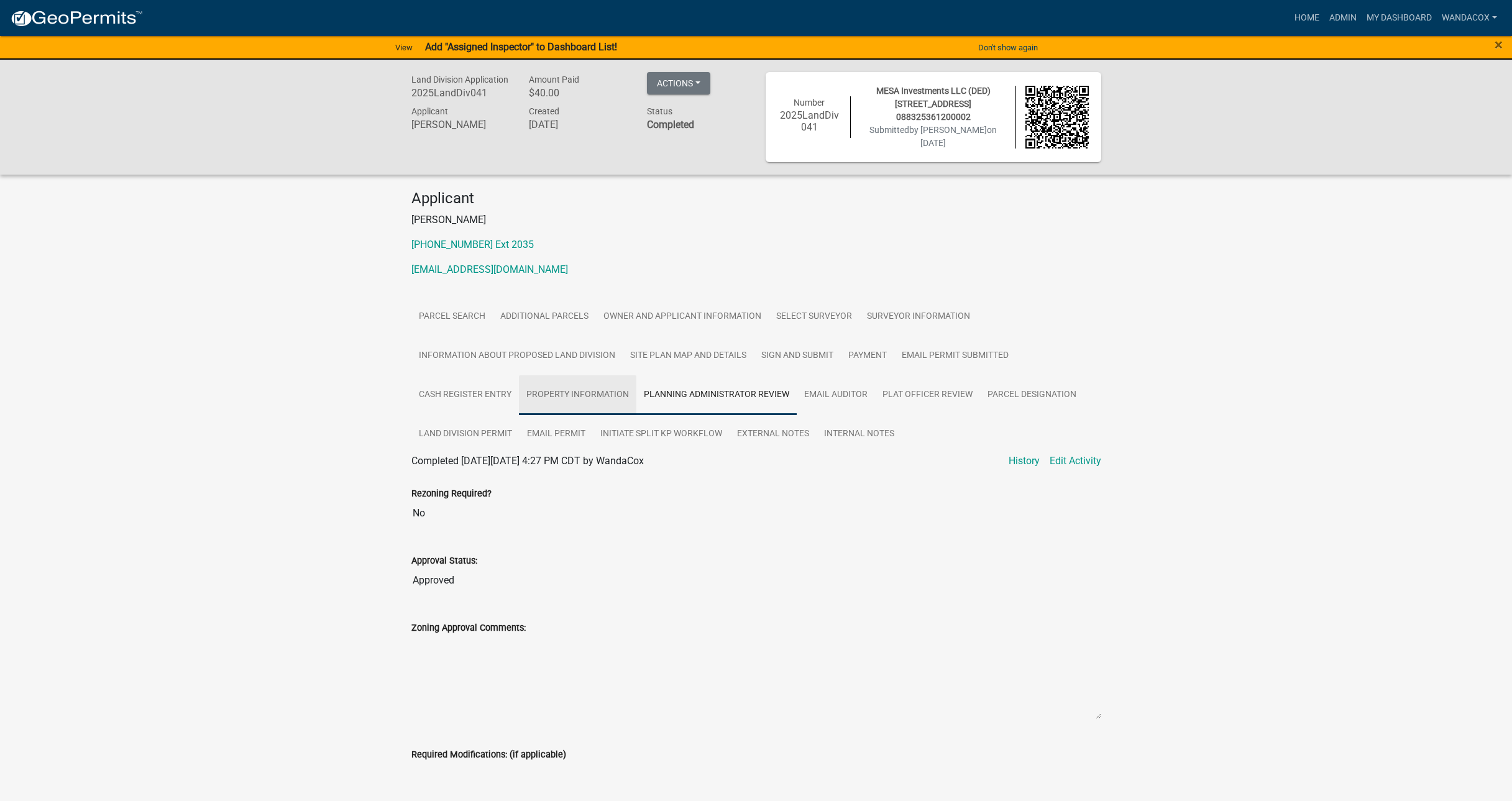
click at [596, 390] on link "Property Information" at bounding box center [577, 395] width 117 height 40
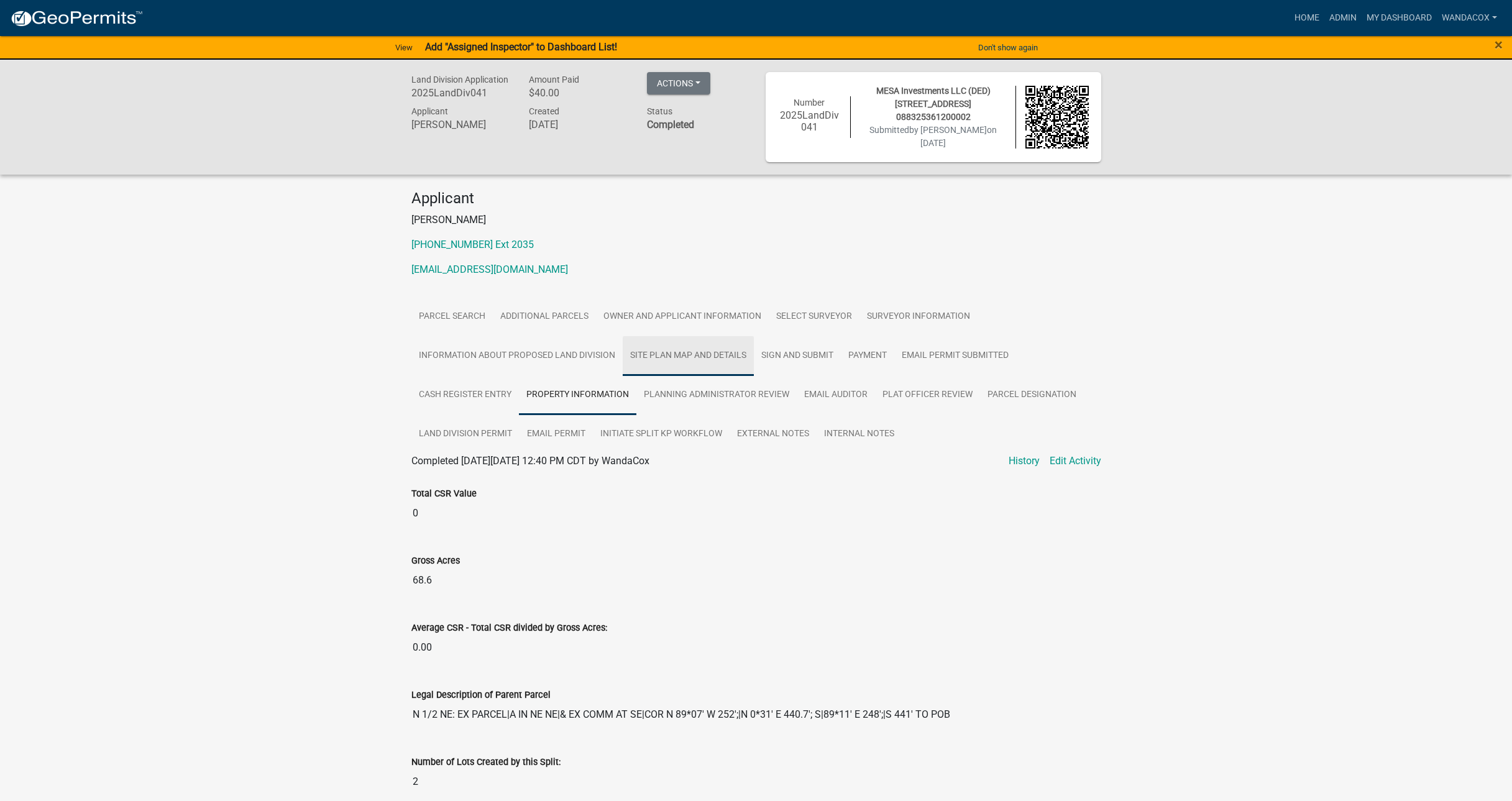
click at [714, 350] on link "Site Plan Map and Details" at bounding box center [688, 356] width 131 height 40
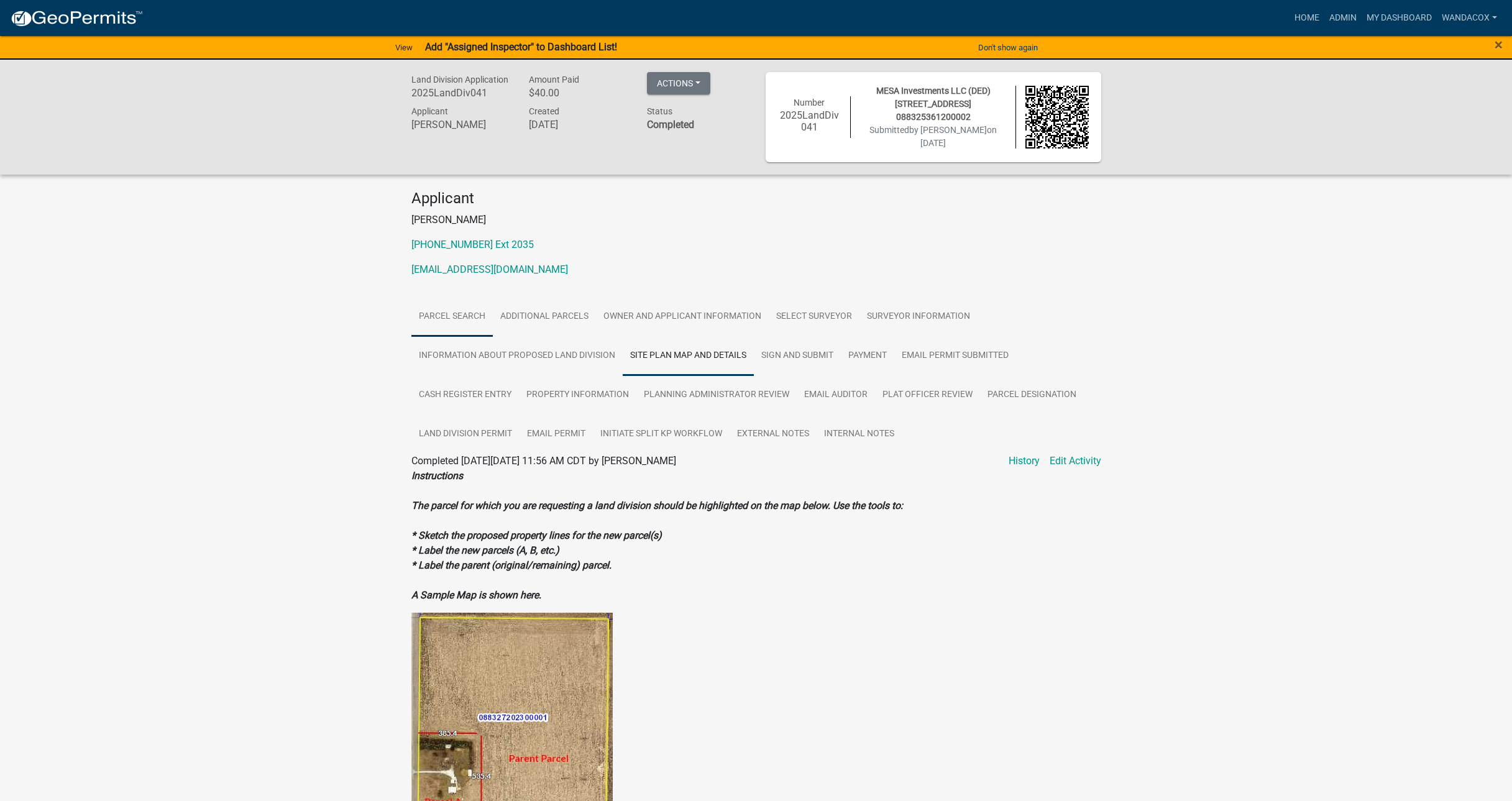
click at [469, 306] on link "Parcel search" at bounding box center [452, 317] width 81 height 40
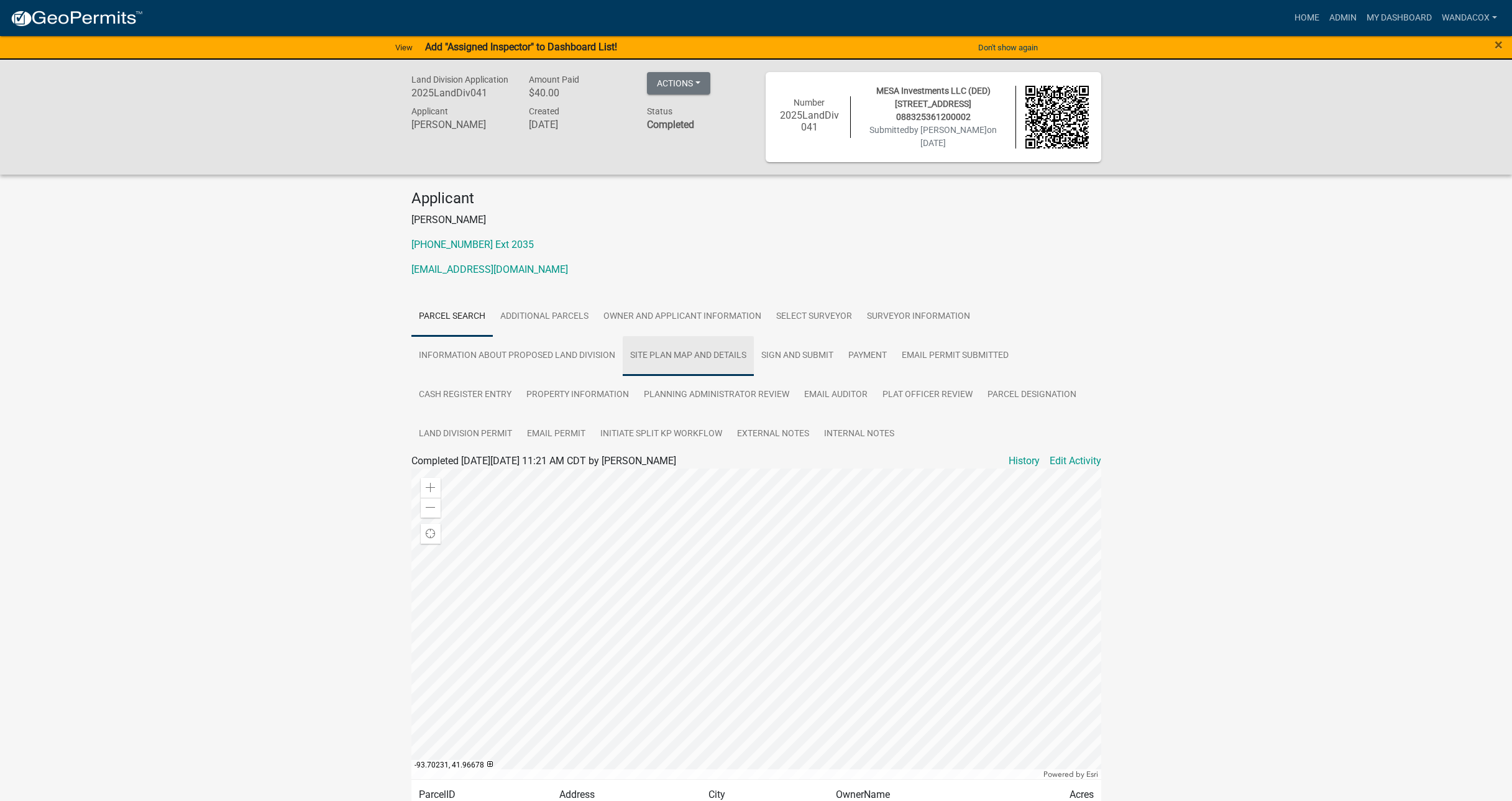
click at [699, 350] on link "Site Plan Map and Details" at bounding box center [688, 356] width 131 height 40
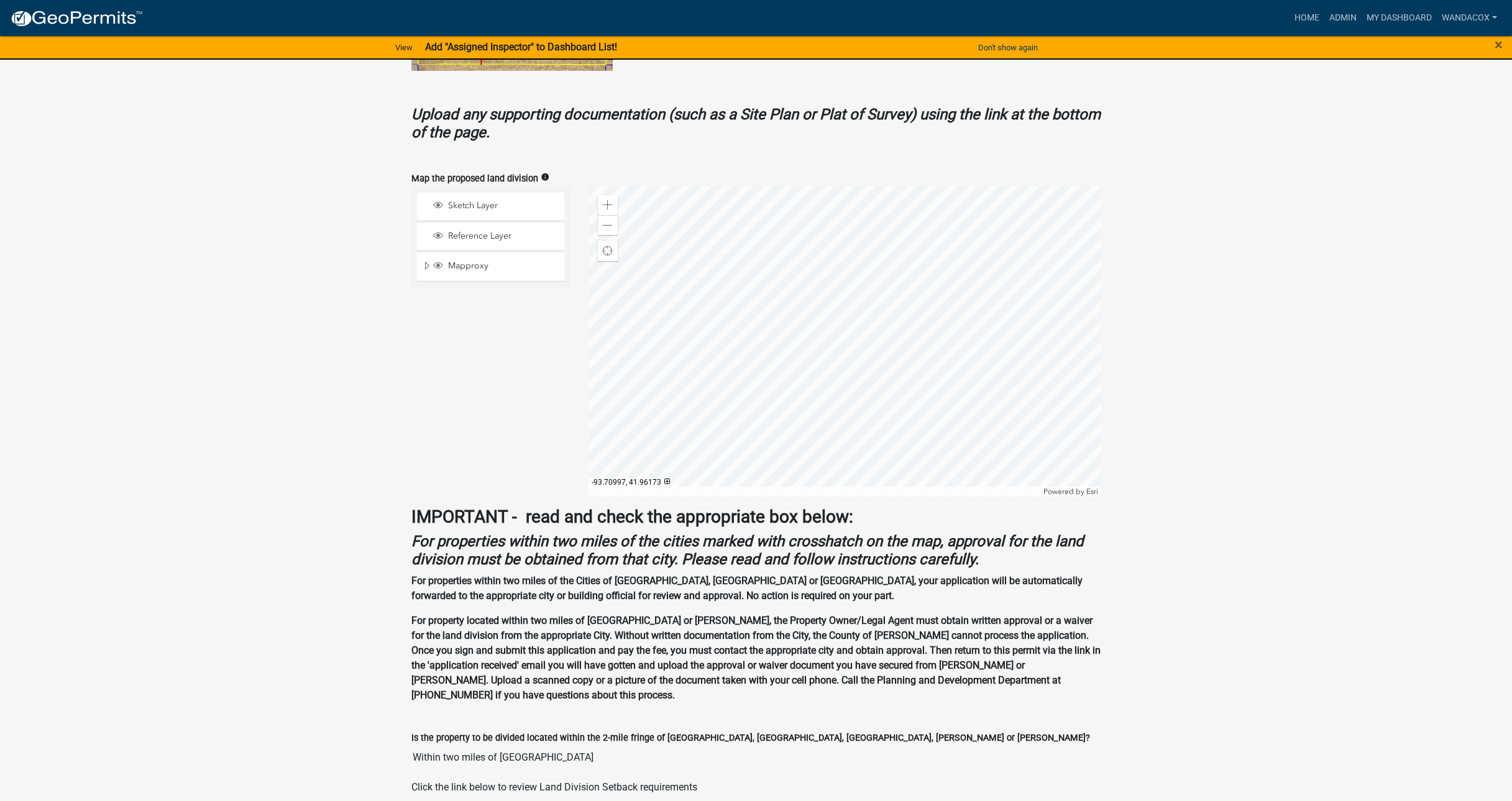
scroll to position [724, 0]
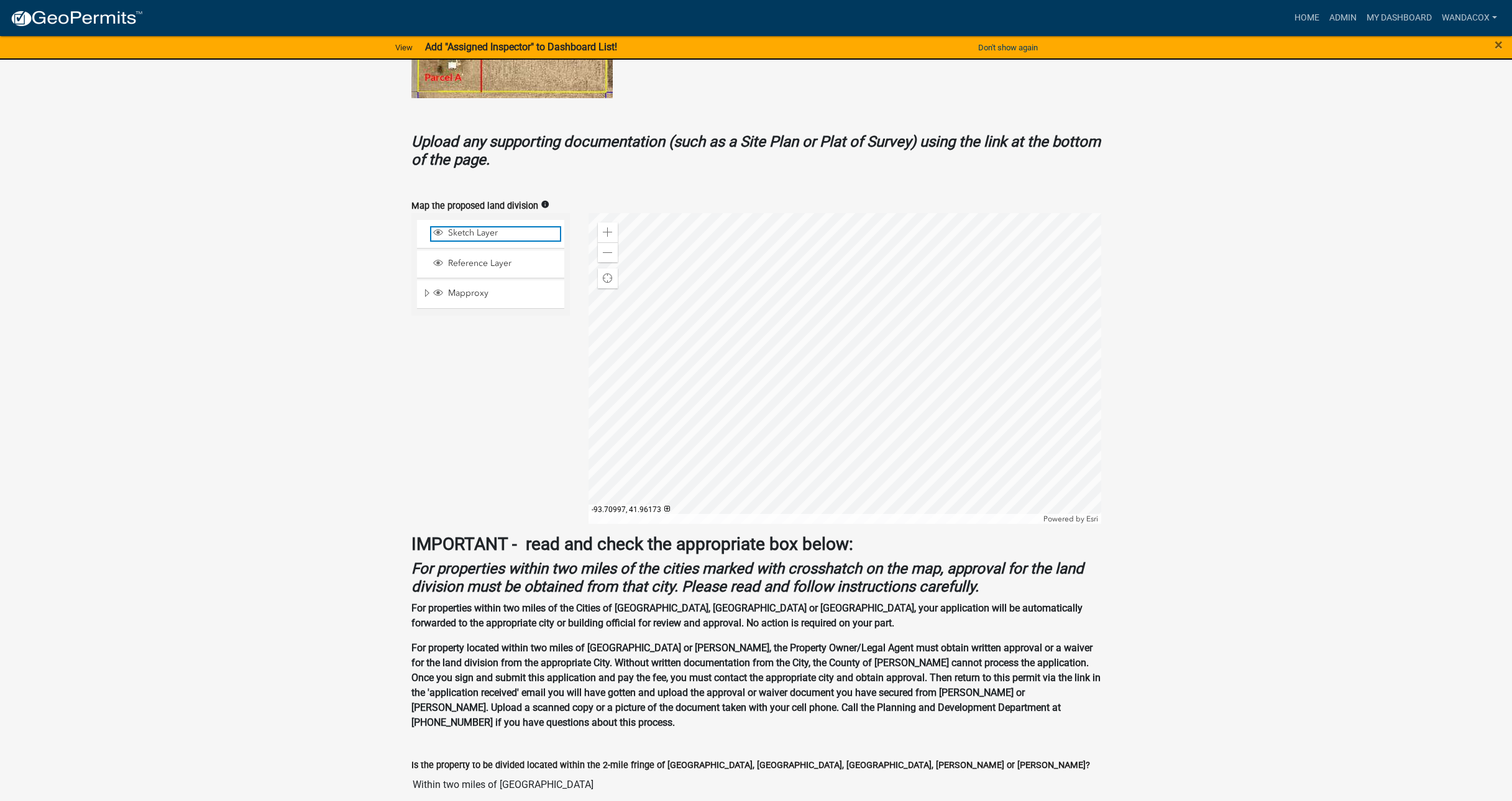
click at [469, 233] on span "Sketch Layer" at bounding box center [502, 232] width 115 height 11
click at [465, 263] on span "Reference Layer" at bounding box center [502, 263] width 115 height 11
click at [473, 288] on span "Mapproxy" at bounding box center [502, 293] width 115 height 11
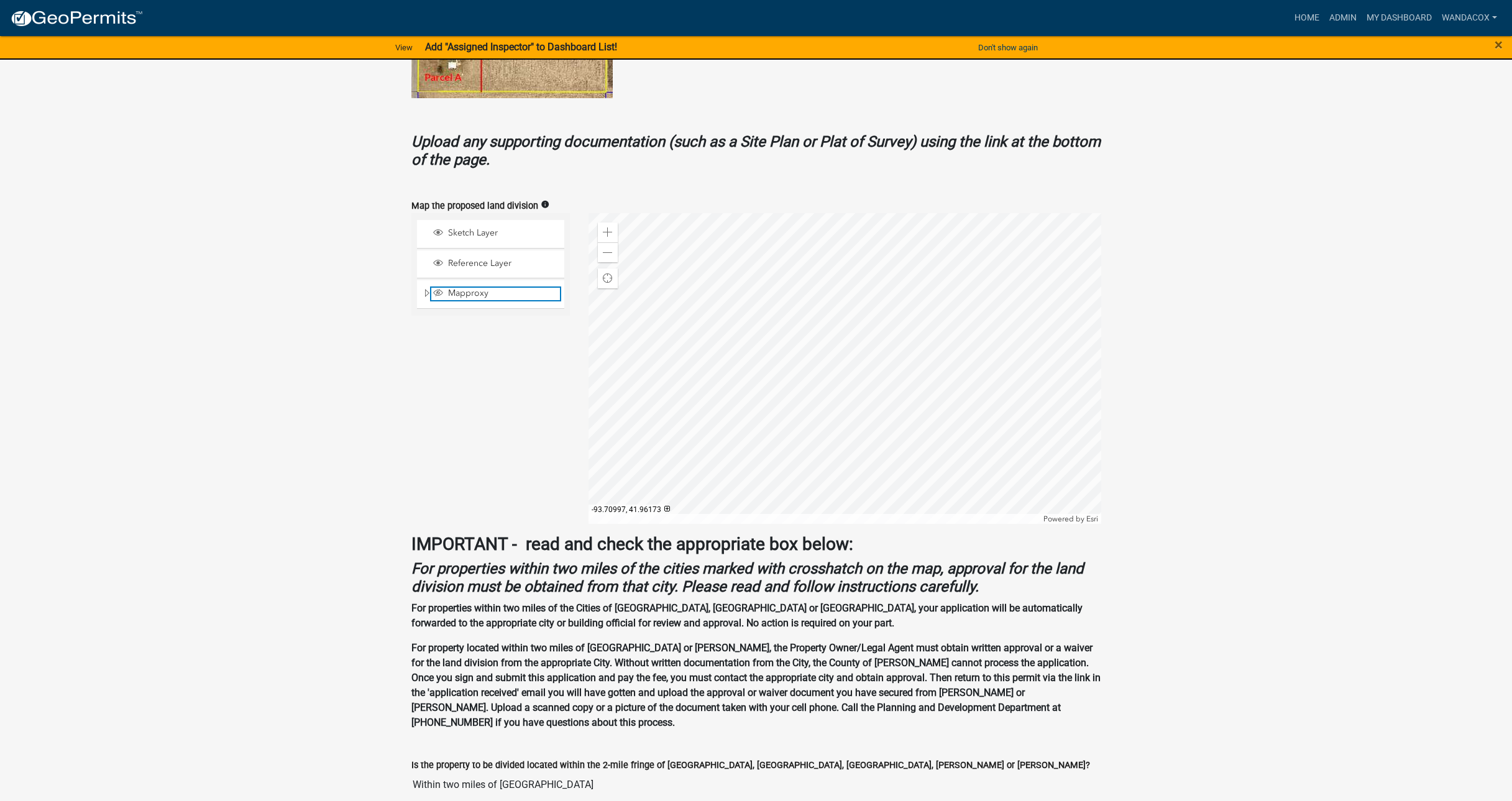
click at [473, 288] on span "Mapproxy" at bounding box center [502, 293] width 115 height 11
click at [606, 249] on span at bounding box center [608, 253] width 10 height 10
click at [604, 250] on span at bounding box center [608, 253] width 10 height 10
click at [675, 429] on div at bounding box center [845, 368] width 513 height 310
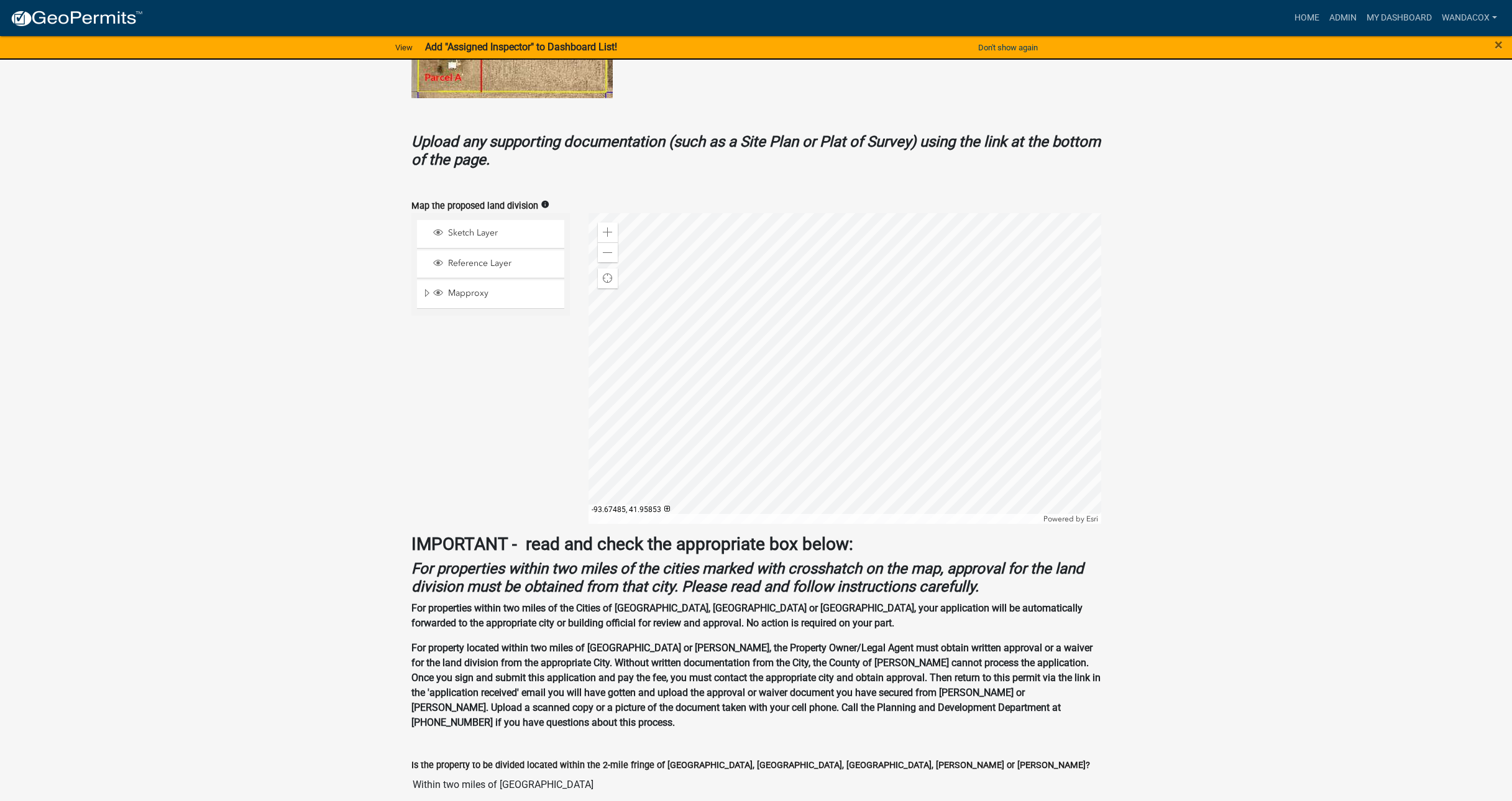
click at [982, 399] on div at bounding box center [845, 368] width 513 height 310
click at [941, 350] on div at bounding box center [845, 368] width 513 height 310
click at [588, 397] on div at bounding box center [845, 368] width 513 height 310
click at [875, 316] on div at bounding box center [845, 368] width 513 height 310
